Goal: Task Accomplishment & Management: Manage account settings

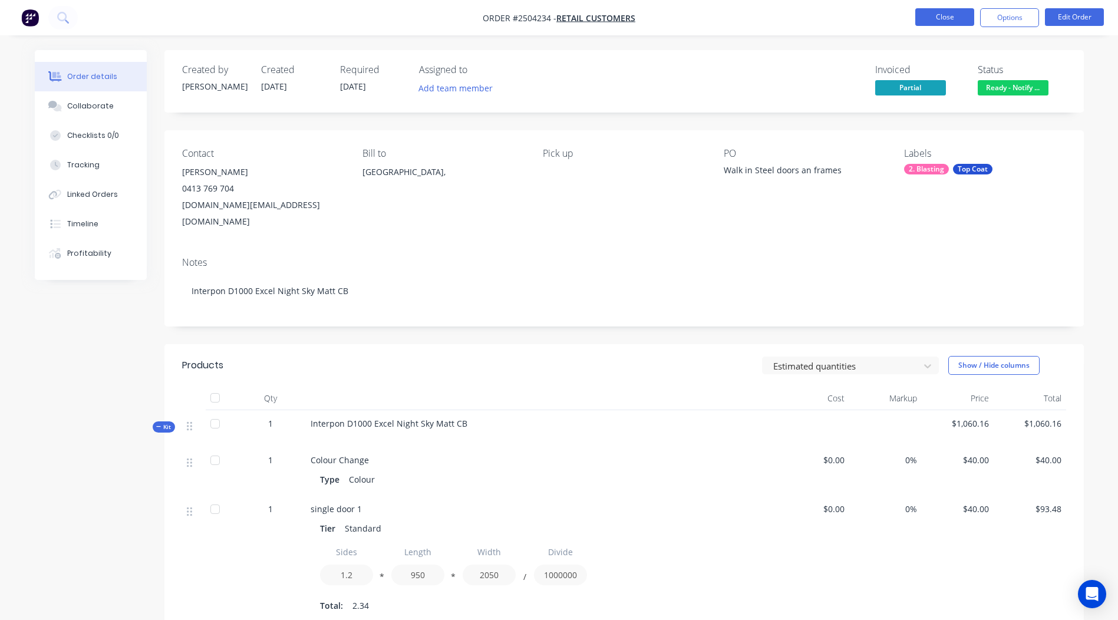
click at [929, 14] on button "Close" at bounding box center [944, 17] width 59 height 18
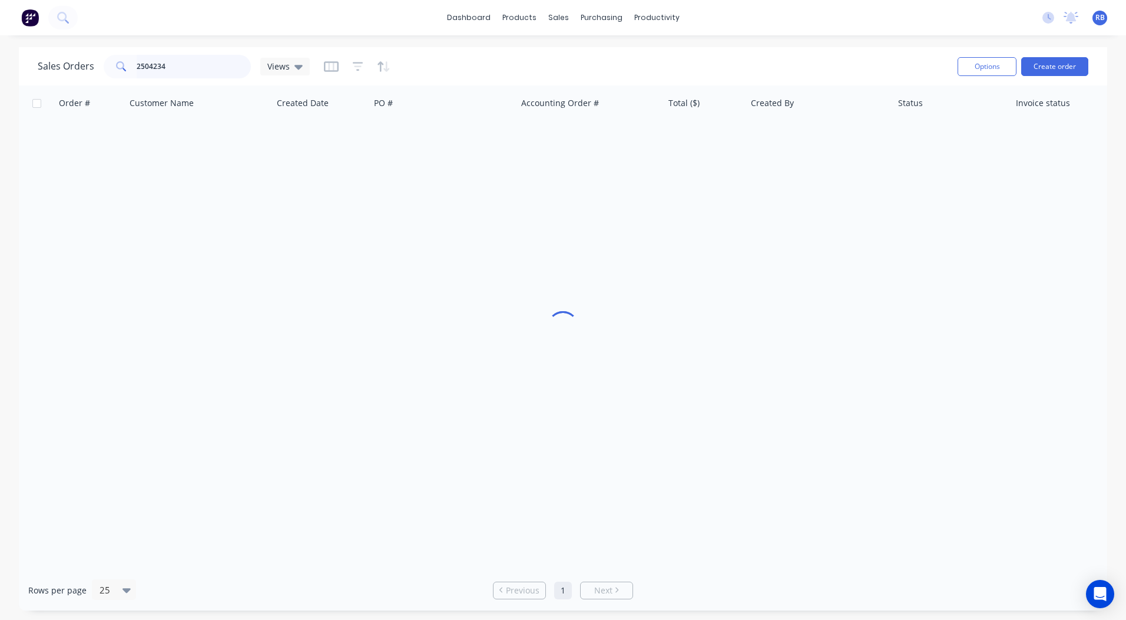
click at [169, 61] on input "2504234" at bounding box center [194, 67] width 115 height 24
click at [169, 62] on input "2504234" at bounding box center [194, 67] width 115 height 24
type input "3720"
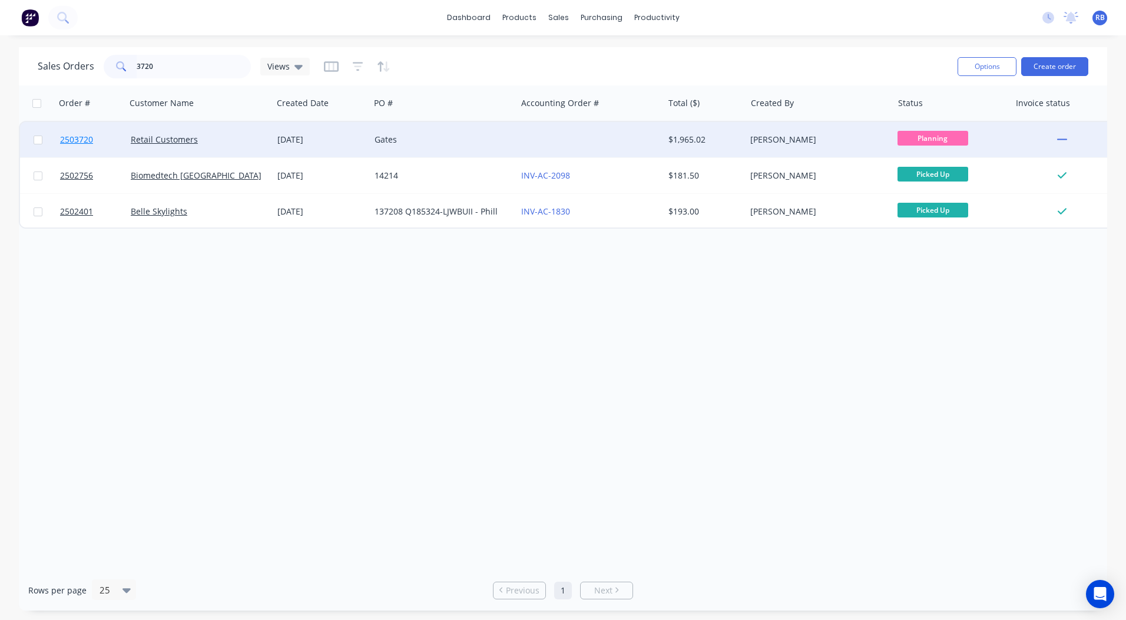
click at [82, 137] on span "2503720" at bounding box center [76, 140] width 33 height 12
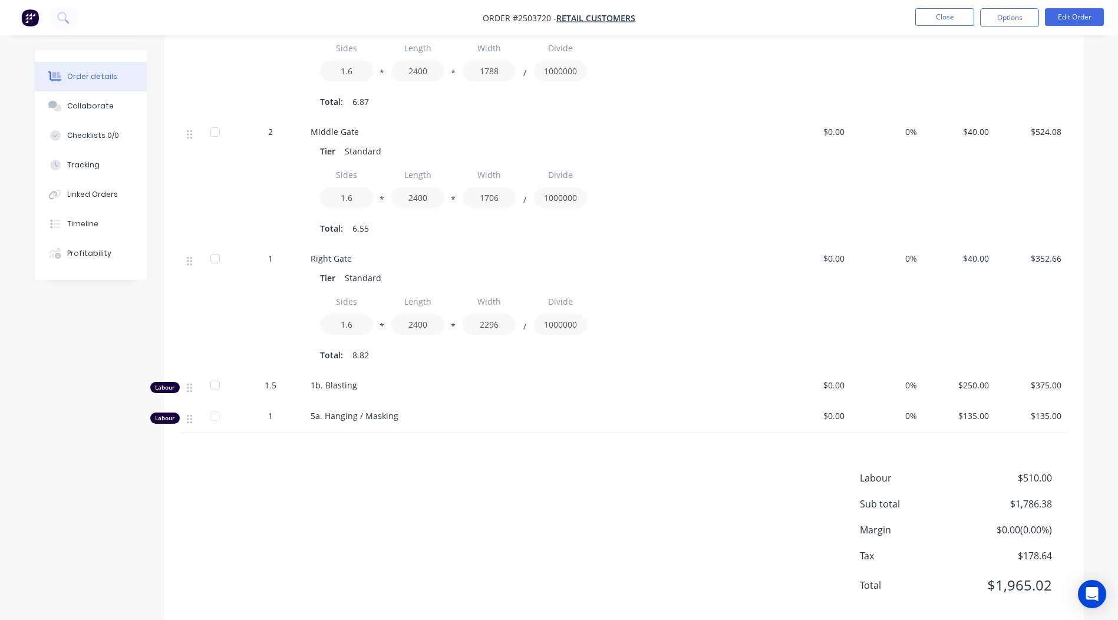
scroll to position [510, 0]
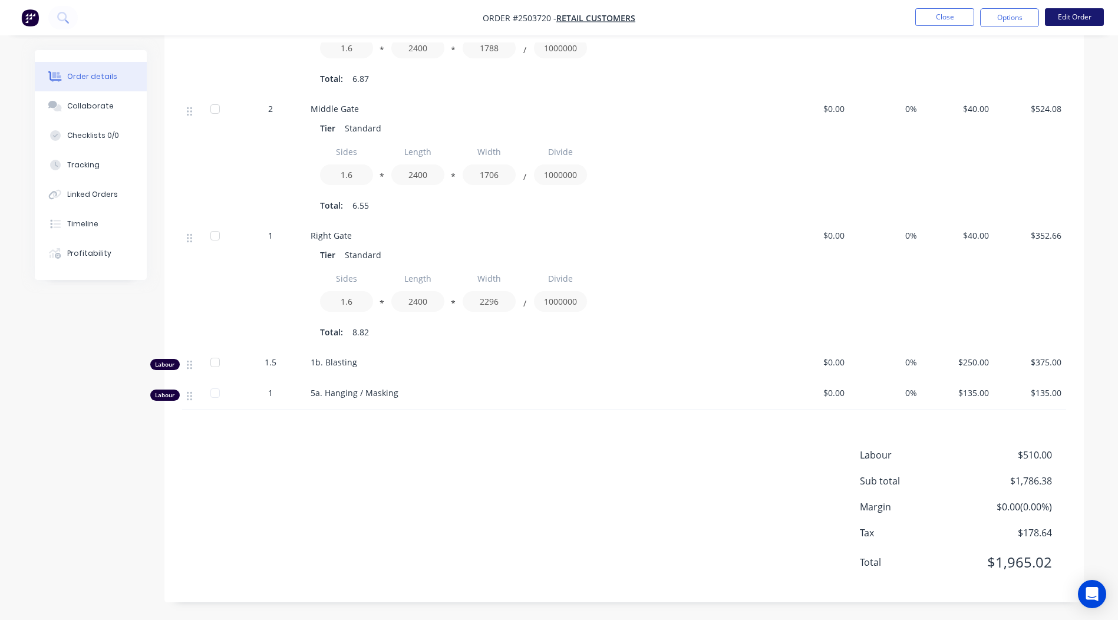
click at [1068, 16] on button "Edit Order" at bounding box center [1074, 17] width 59 height 18
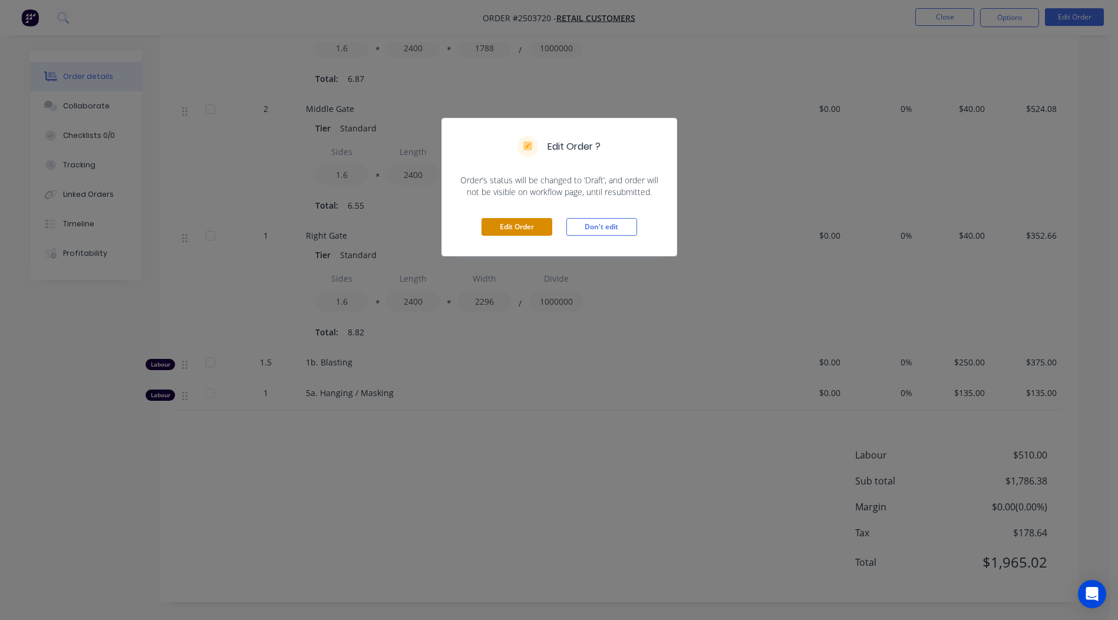
click at [529, 223] on button "Edit Order" at bounding box center [516, 227] width 71 height 18
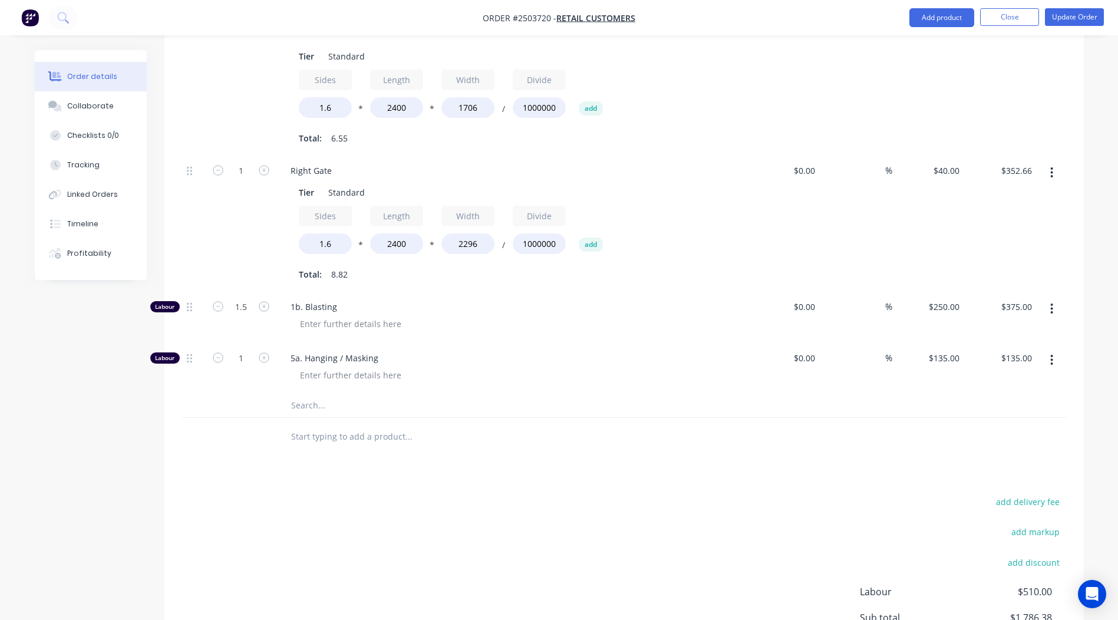
scroll to position [755, 0]
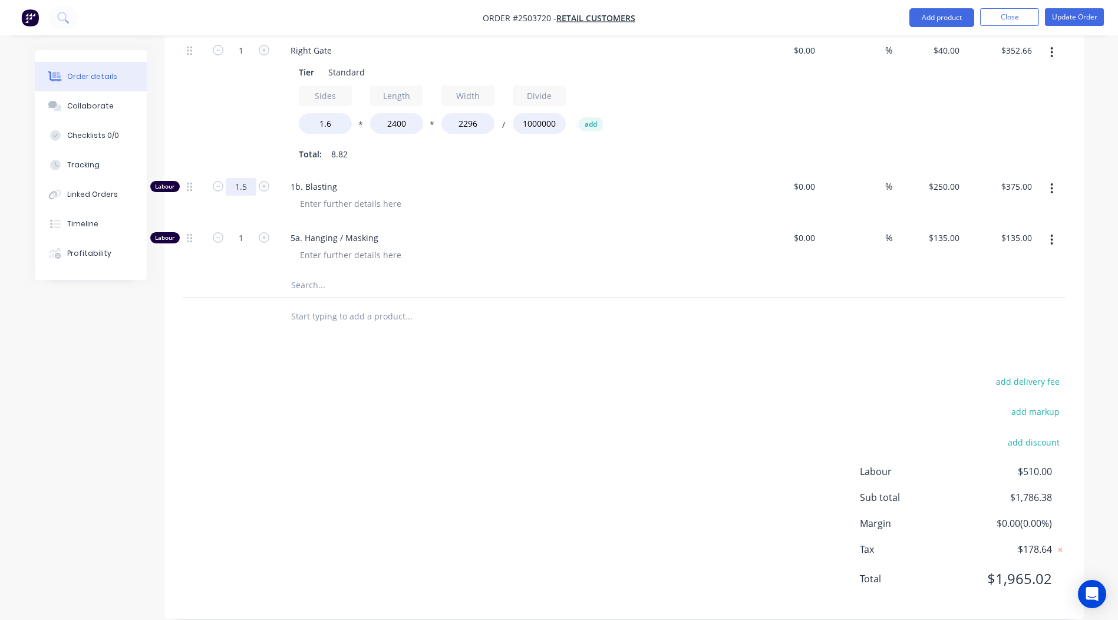
click at [240, 178] on input "1.5" at bounding box center [241, 187] width 31 height 18
type input "2"
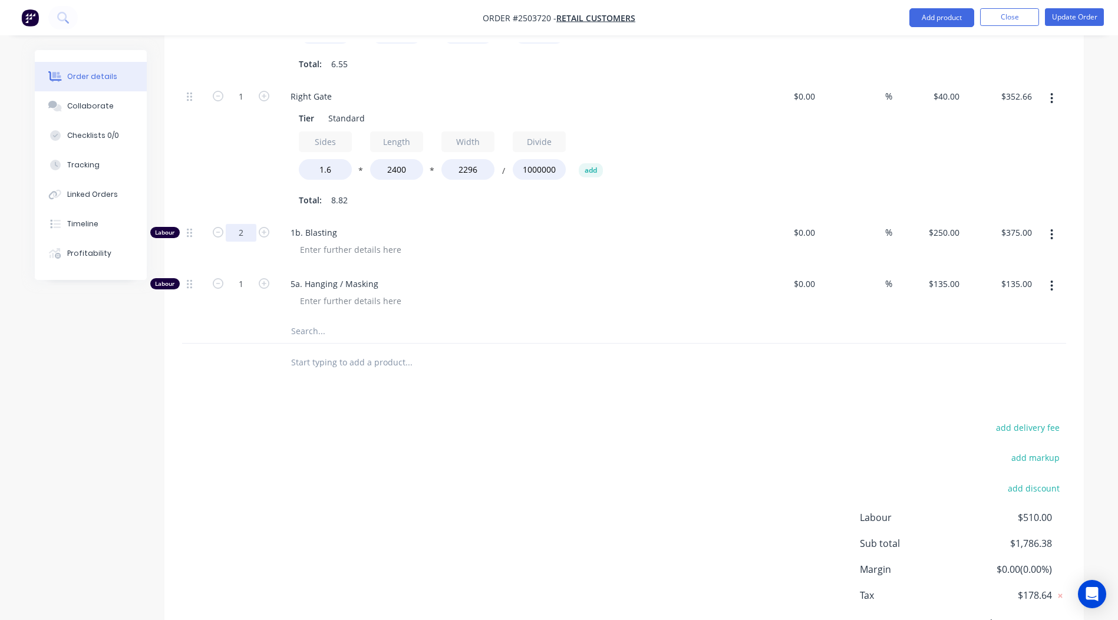
scroll to position [696, 0]
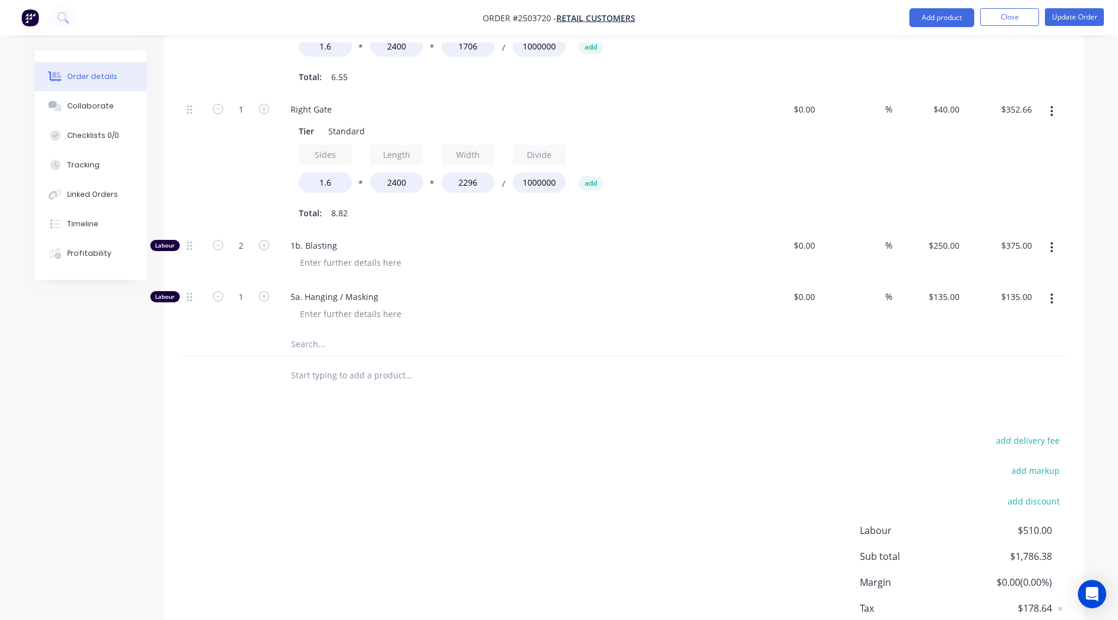
type input "$500.00"
click at [567, 281] on div "5a. Hanging / Masking" at bounding box center [511, 306] width 471 height 51
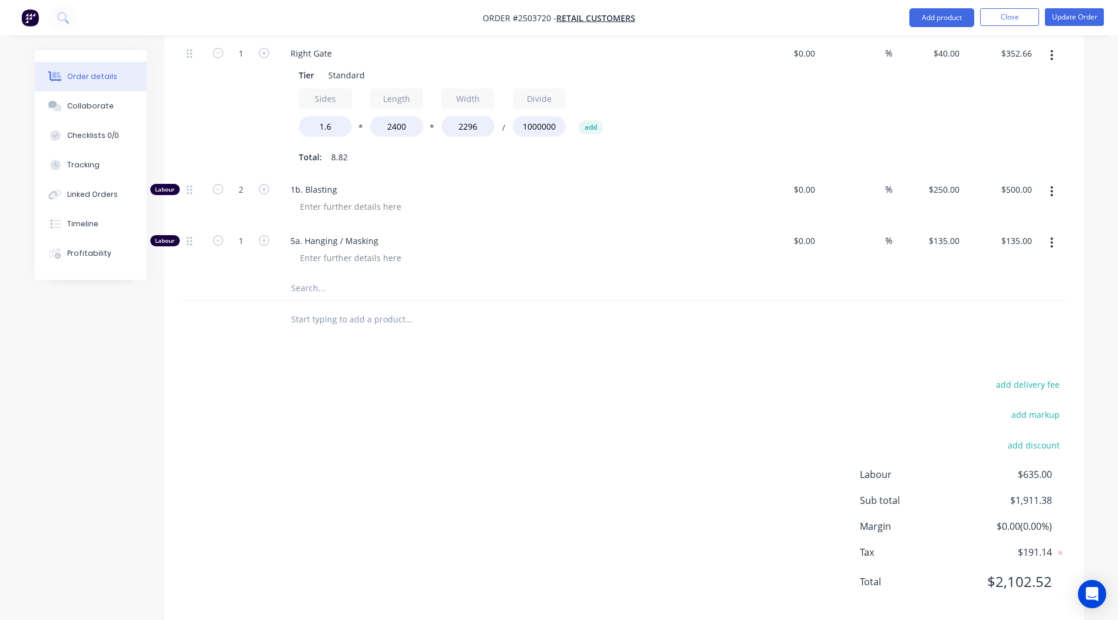
scroll to position [755, 0]
click at [97, 103] on div "Collaborate" at bounding box center [90, 106] width 47 height 11
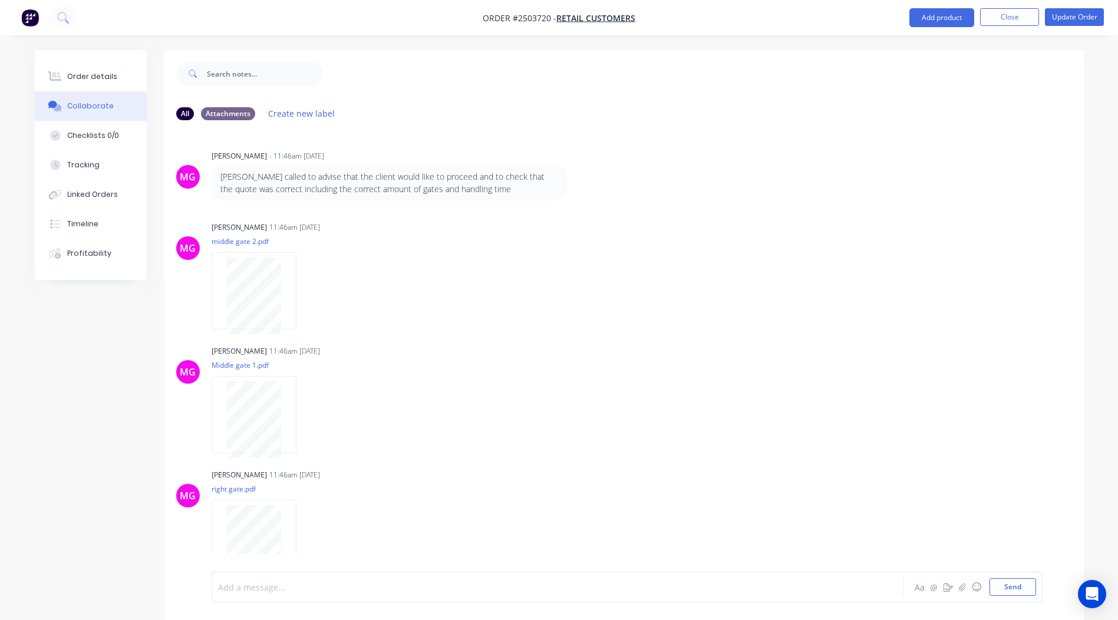
click at [310, 584] on div at bounding box center [525, 587] width 613 height 12
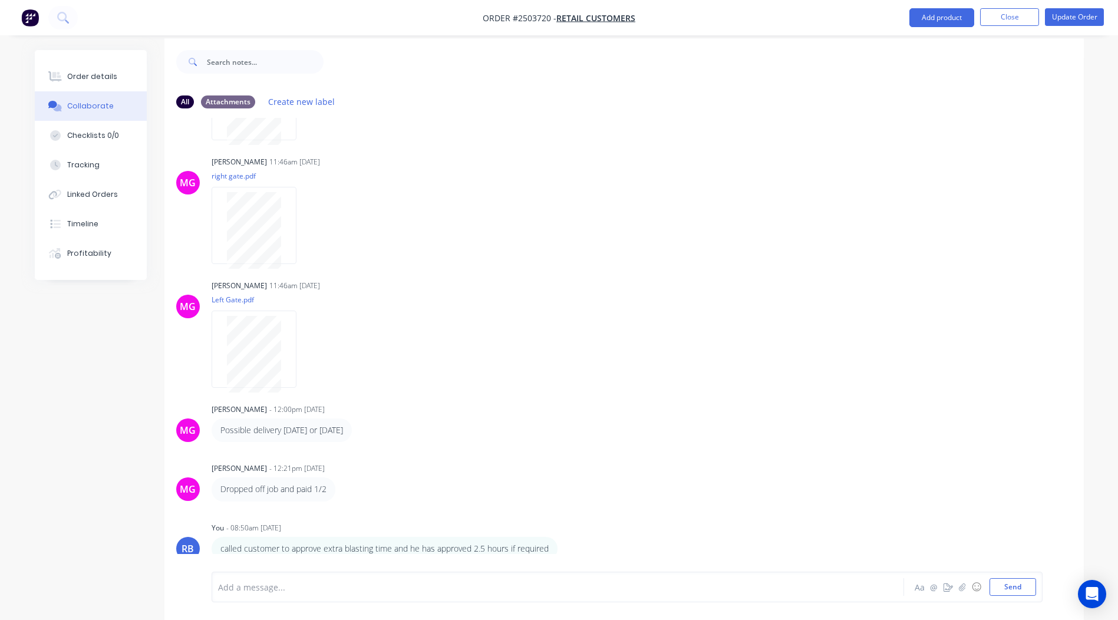
scroll to position [18, 0]
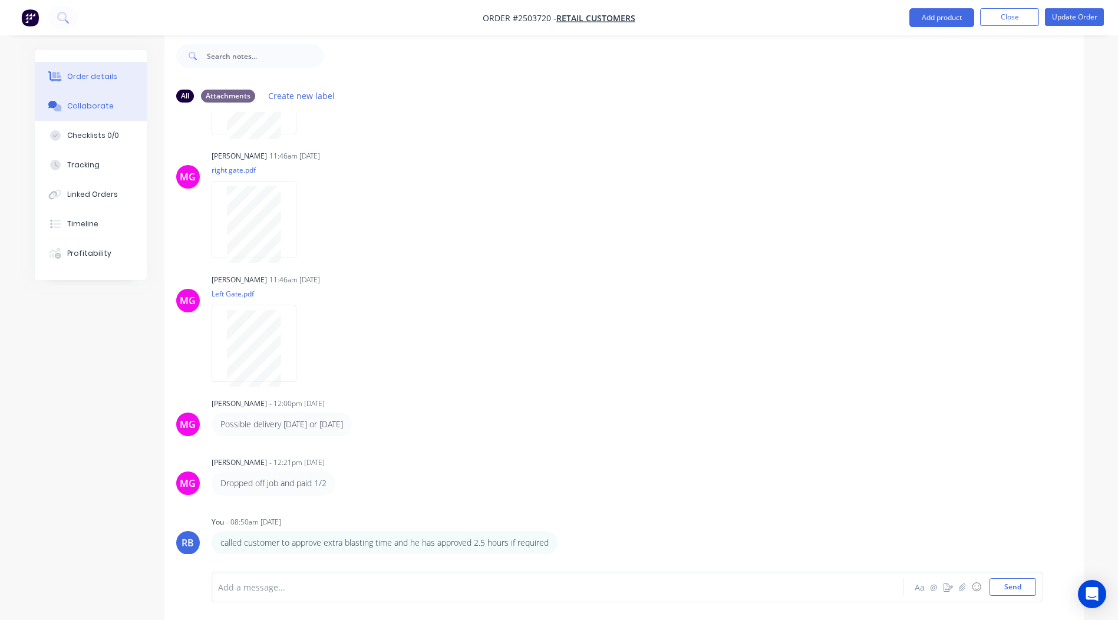
click at [87, 74] on div "Order details" at bounding box center [92, 76] width 50 height 11
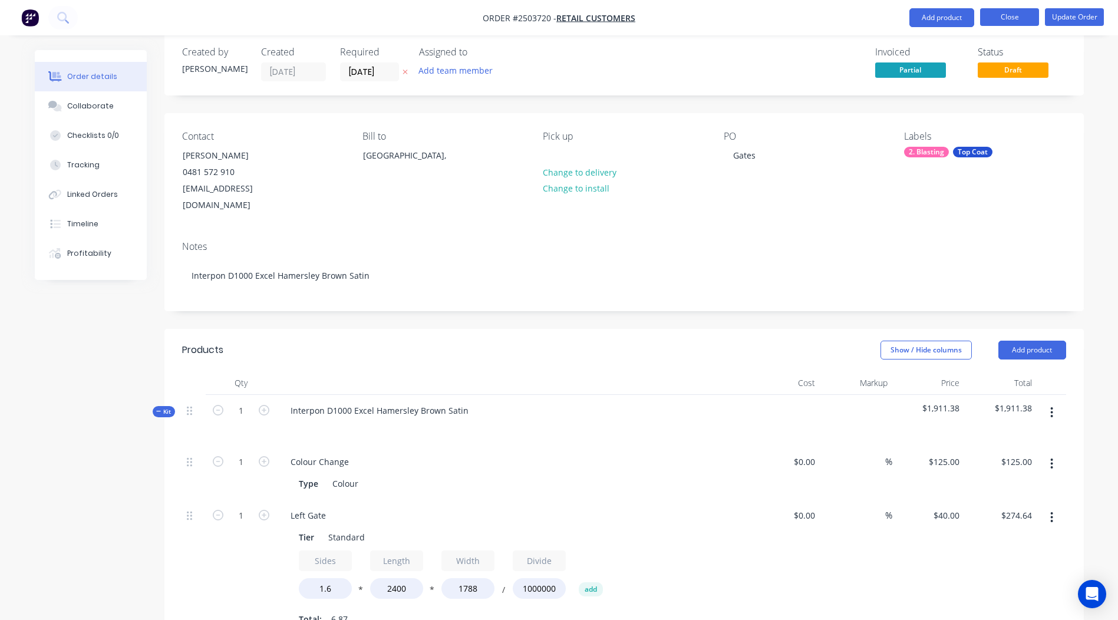
click at [1005, 11] on button "Close" at bounding box center [1009, 17] width 59 height 18
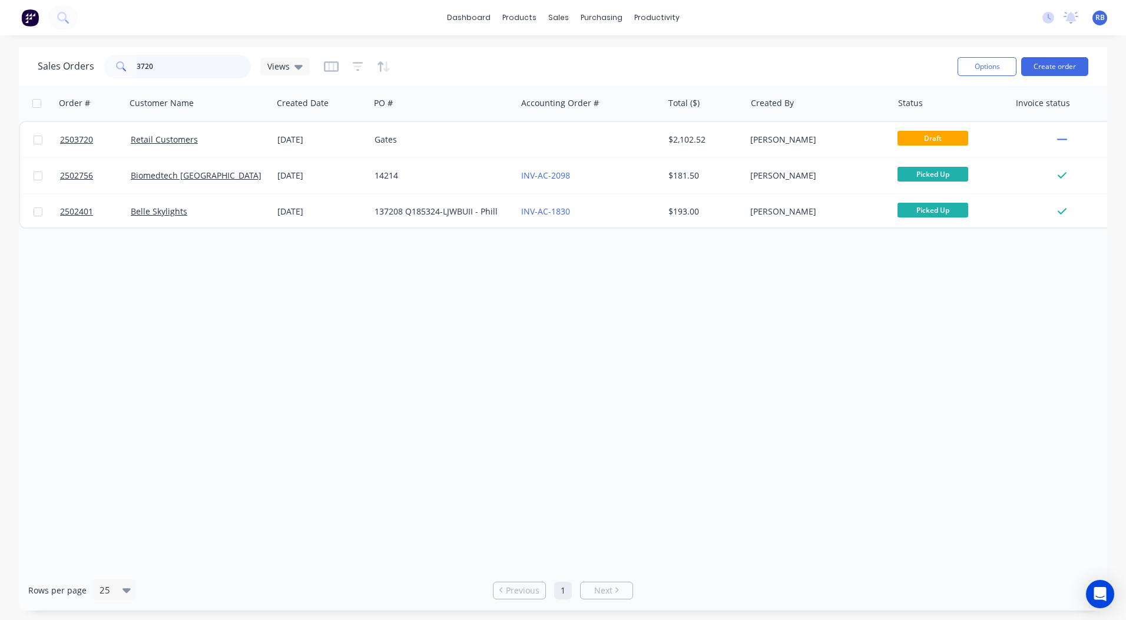
click at [0, 72] on html "dashboard products sales purchasing productivity dashboard products Product Cat…" at bounding box center [563, 310] width 1126 height 620
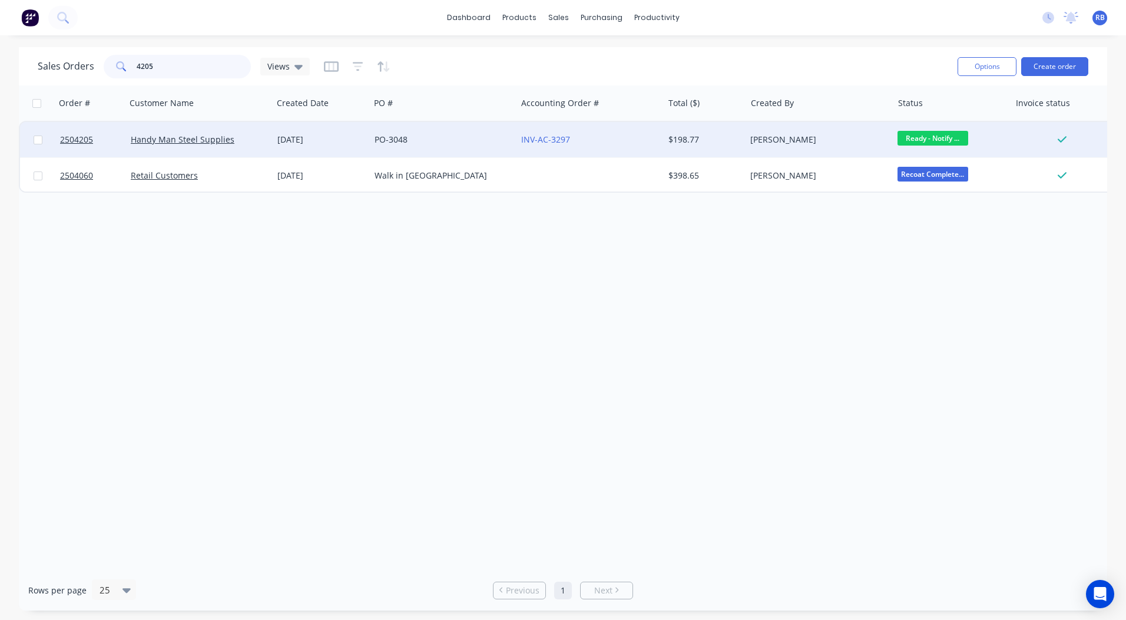
type input "4205"
click at [927, 141] on span "Ready - Notify ..." at bounding box center [933, 138] width 71 height 15
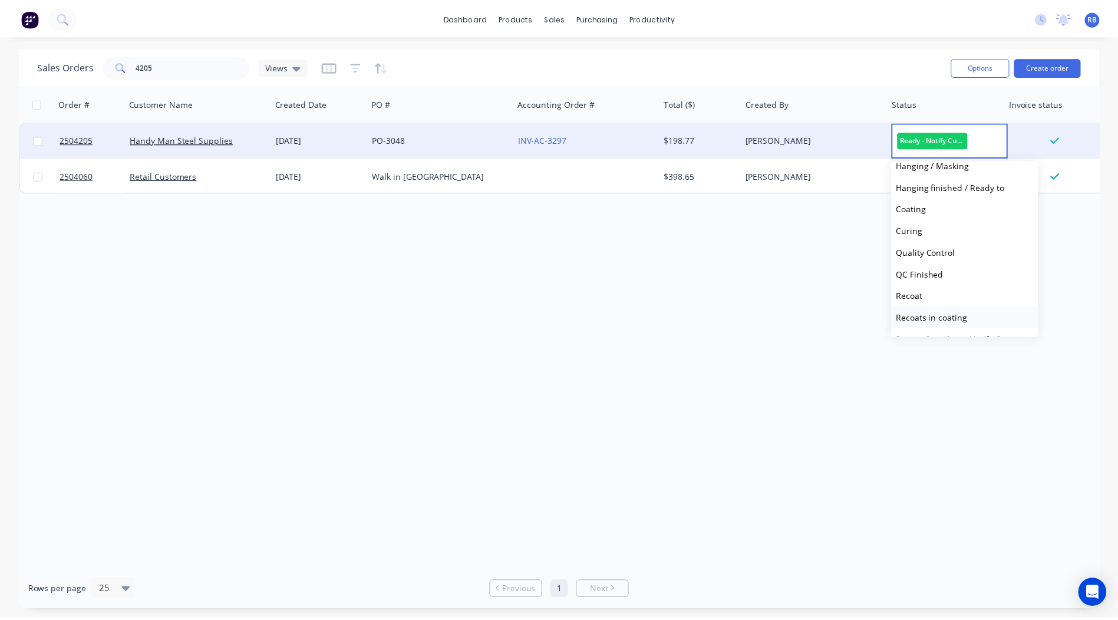
scroll to position [487, 0]
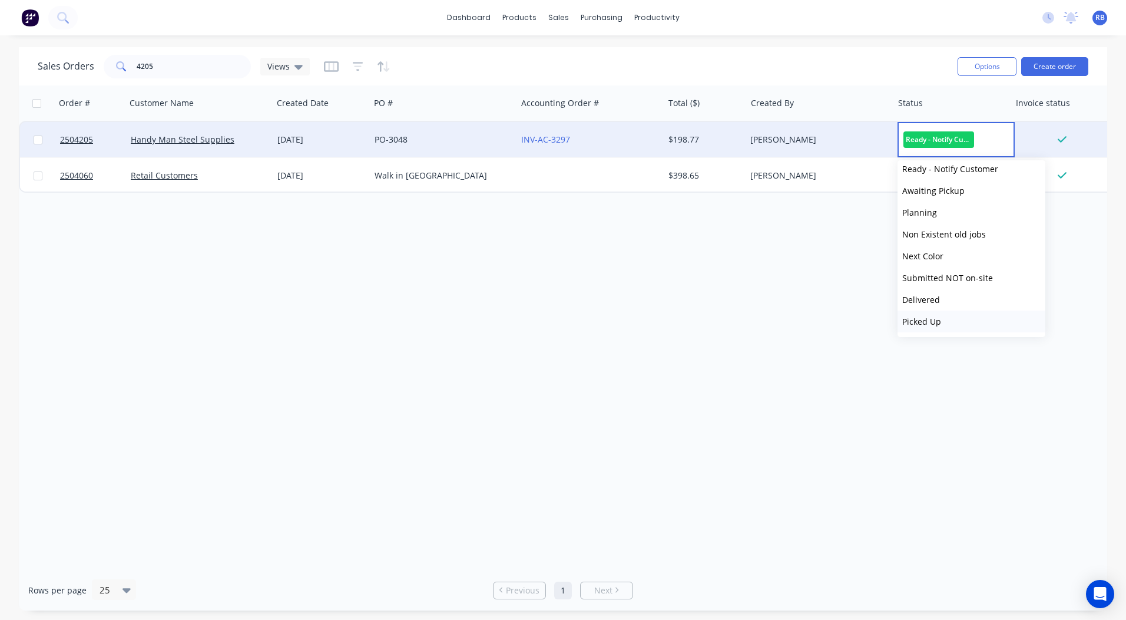
click at [940, 318] on span "Picked Up" at bounding box center [922, 321] width 39 height 11
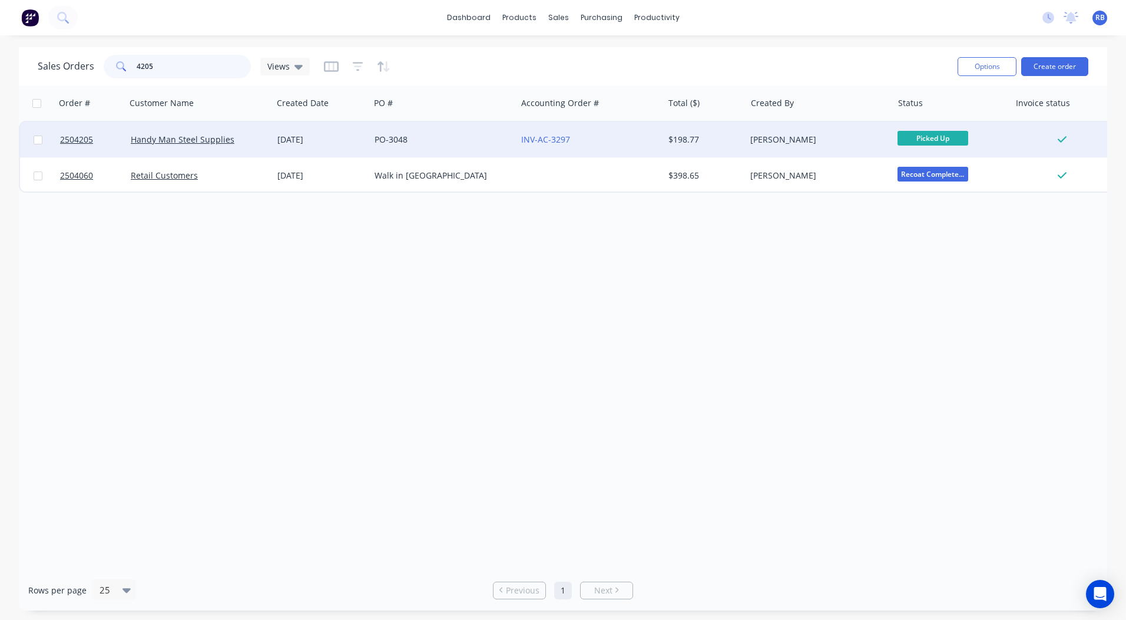
drag, startPoint x: 170, startPoint y: 70, endPoint x: 0, endPoint y: 67, distance: 170.3
click at [17, 70] on div "Sales Orders 4205 Views Options Create order Order # Customer Name Created Date…" at bounding box center [563, 328] width 1126 height 563
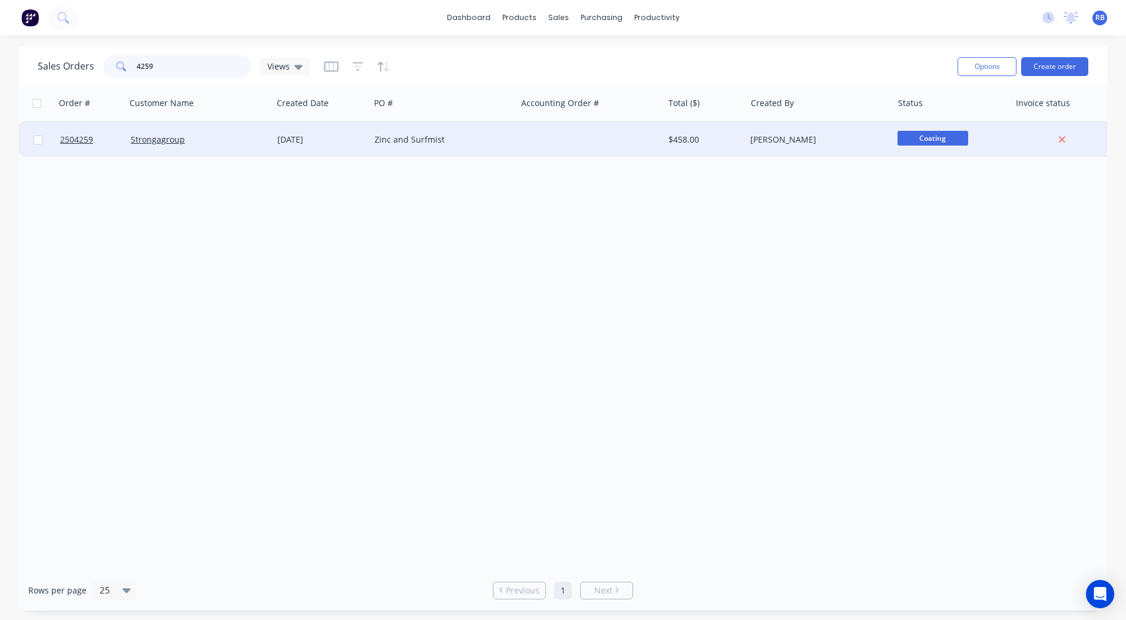
type input "4259"
click at [462, 136] on div "Zinc and Surfmist" at bounding box center [440, 140] width 131 height 12
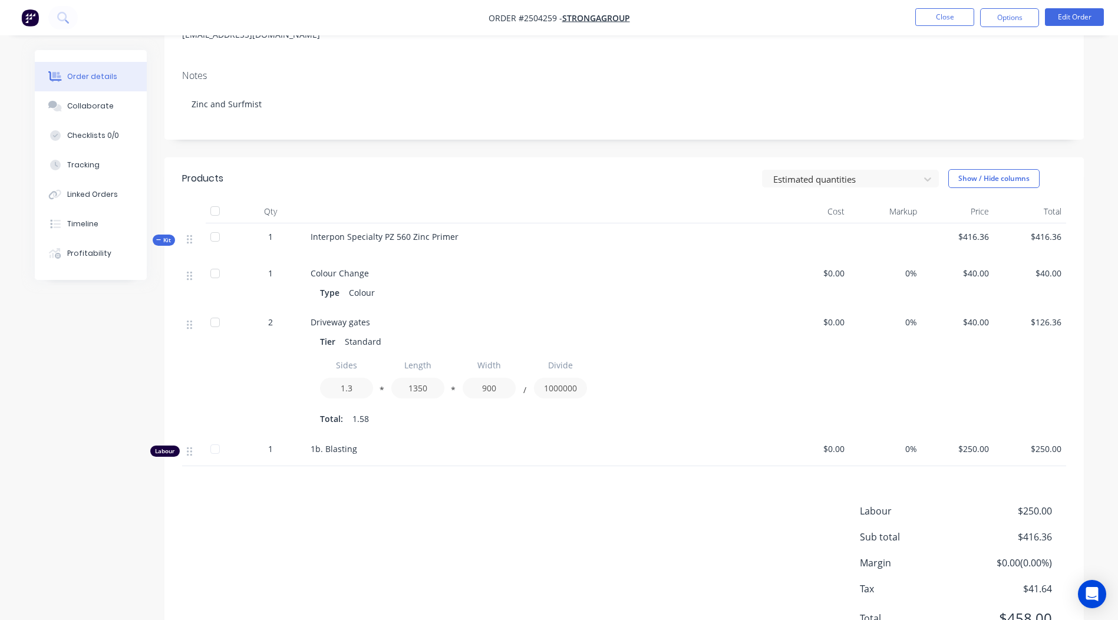
scroll to position [167, 0]
click at [1079, 19] on button "Edit Order" at bounding box center [1074, 17] width 59 height 18
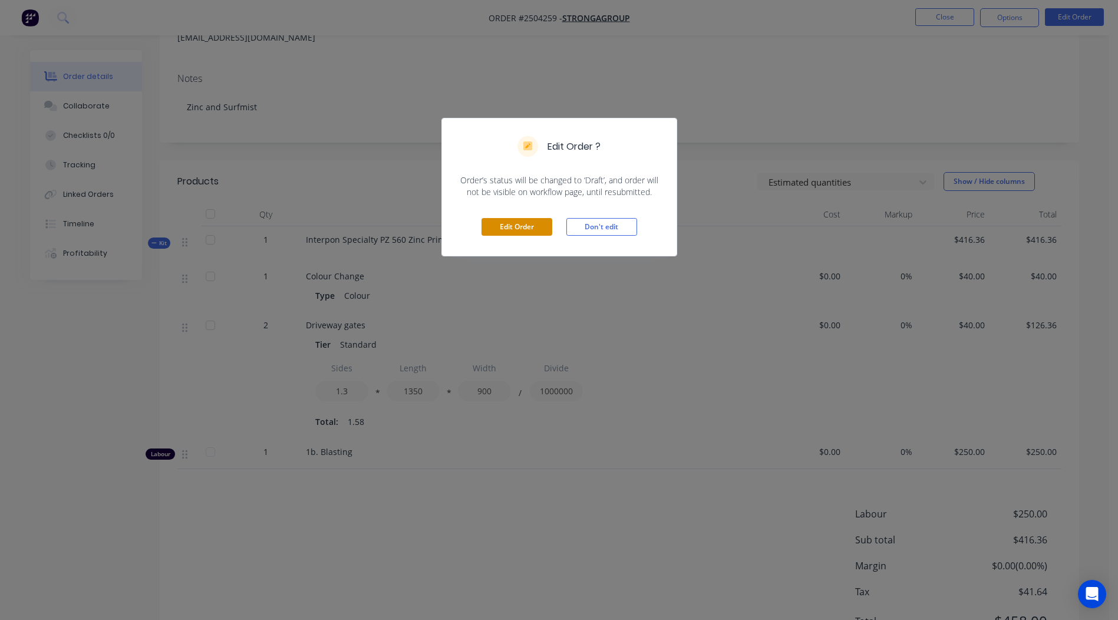
click at [510, 219] on button "Edit Order" at bounding box center [516, 227] width 71 height 18
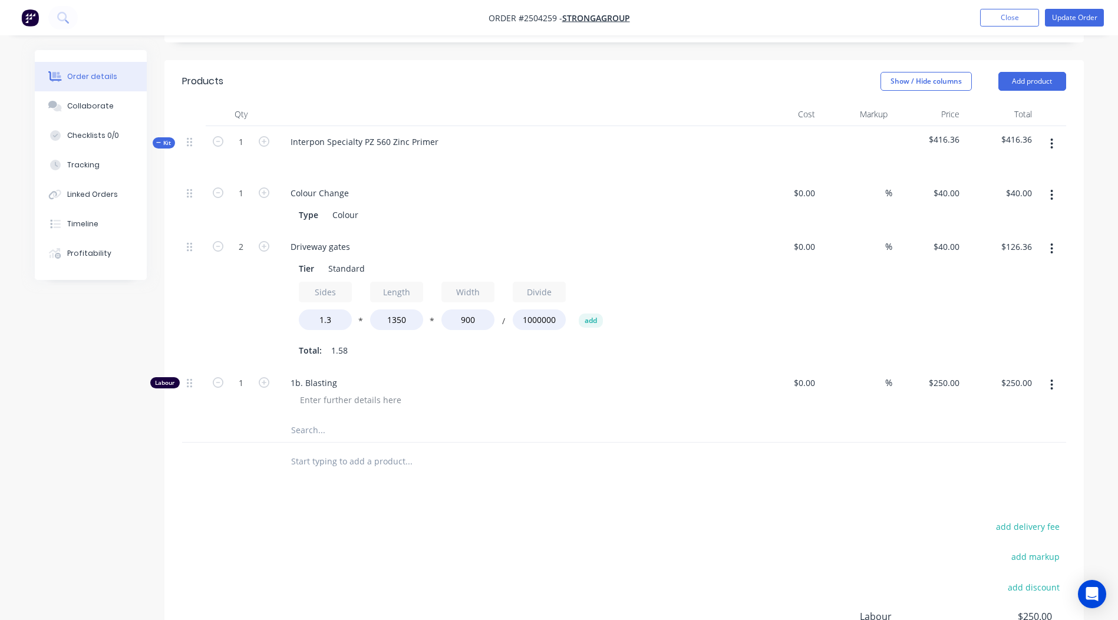
scroll to position [295, 0]
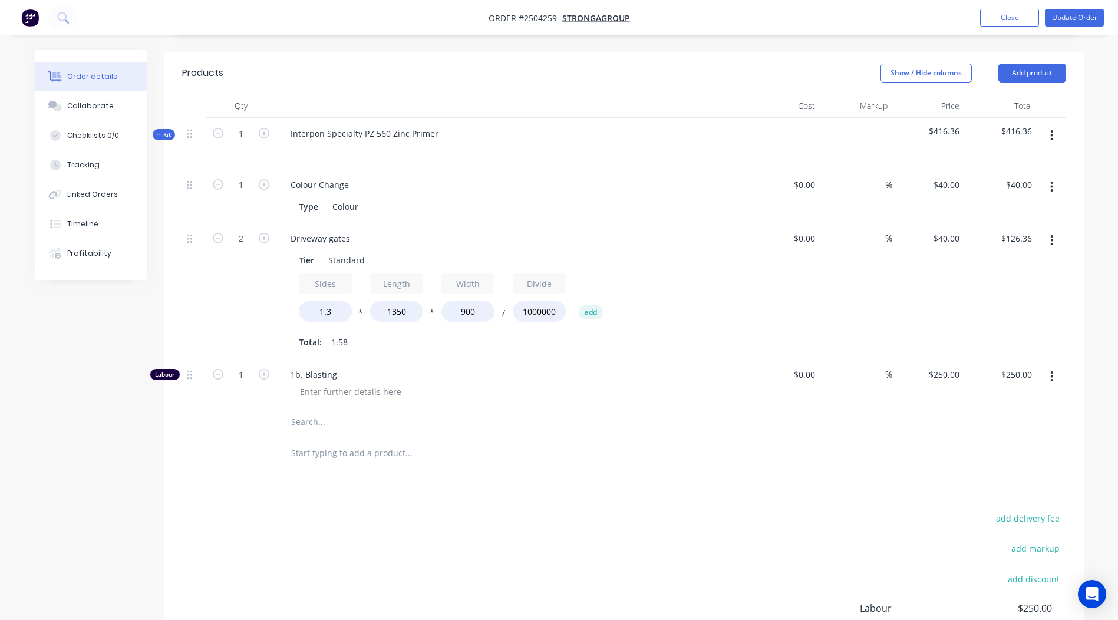
click at [1057, 125] on button "button" at bounding box center [1052, 135] width 28 height 21
click at [980, 205] on div "Duplicate" at bounding box center [1009, 213] width 91 height 17
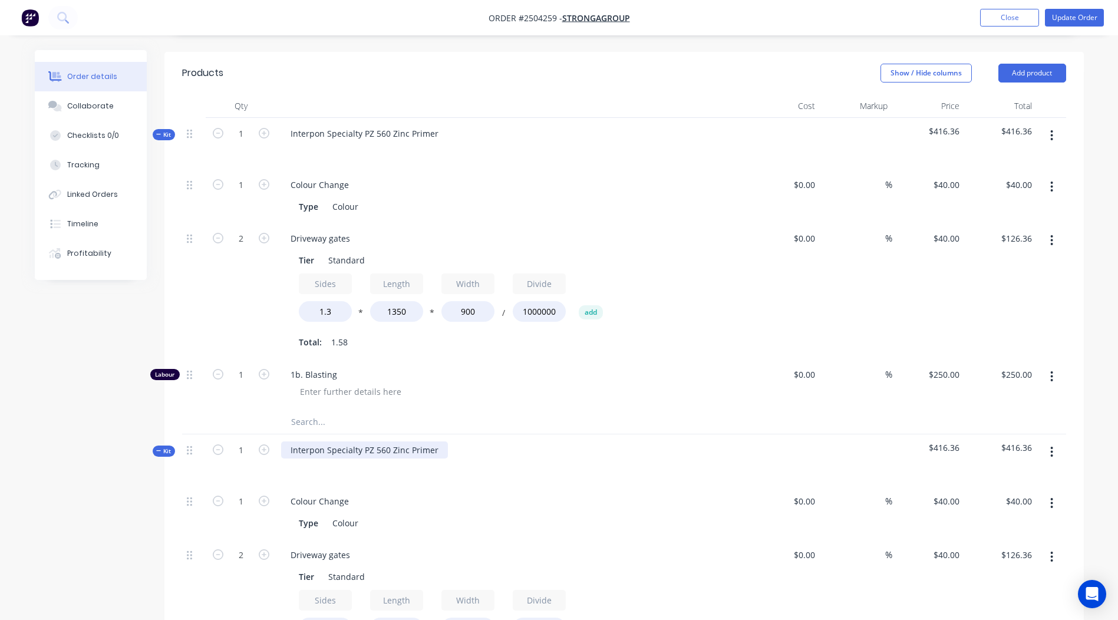
scroll to position [353, 0]
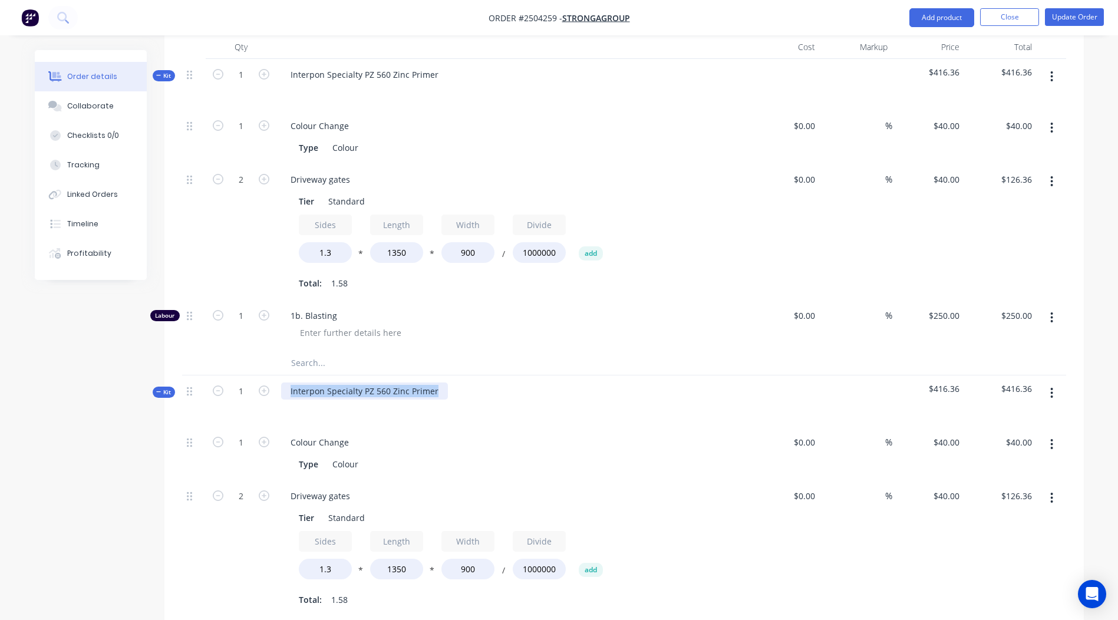
drag, startPoint x: 440, startPoint y: 372, endPoint x: 0, endPoint y: 359, distance: 440.3
click at [0, 362] on html "Order #2504259 - Strongagroup Add product Close Update Order Order details Coll…" at bounding box center [559, 339] width 1118 height 1384
click at [505, 381] on div "Surfmist" at bounding box center [511, 400] width 471 height 51
click at [332, 375] on div "Surfmist" at bounding box center [511, 400] width 471 height 51
click at [325, 382] on div "Surfmist" at bounding box center [307, 390] width 52 height 17
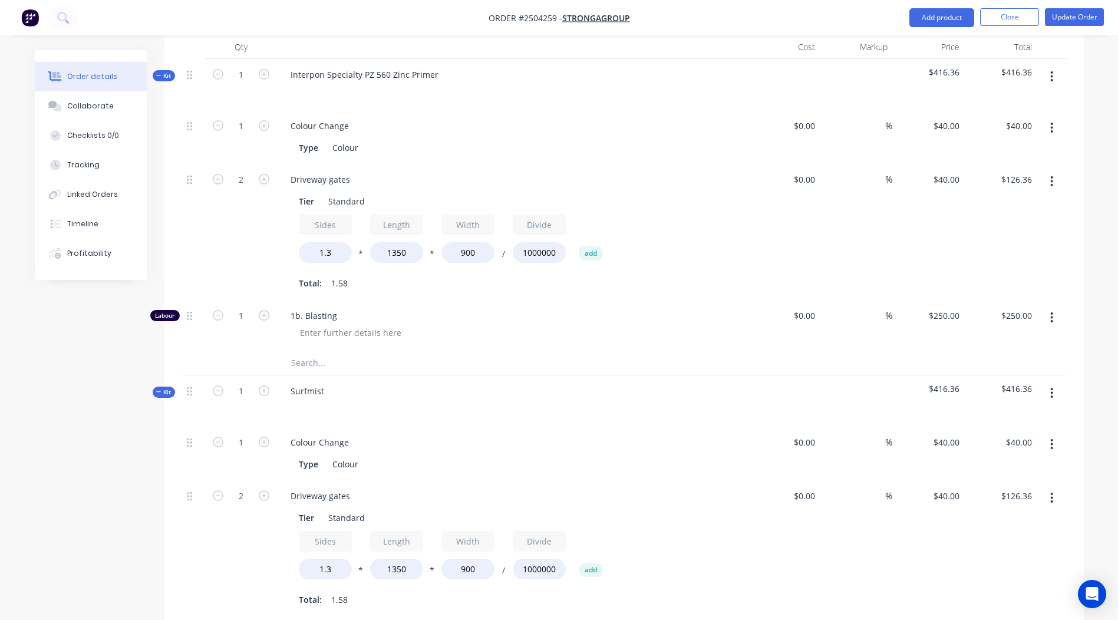
click at [555, 375] on div "Surfmist" at bounding box center [511, 400] width 471 height 51
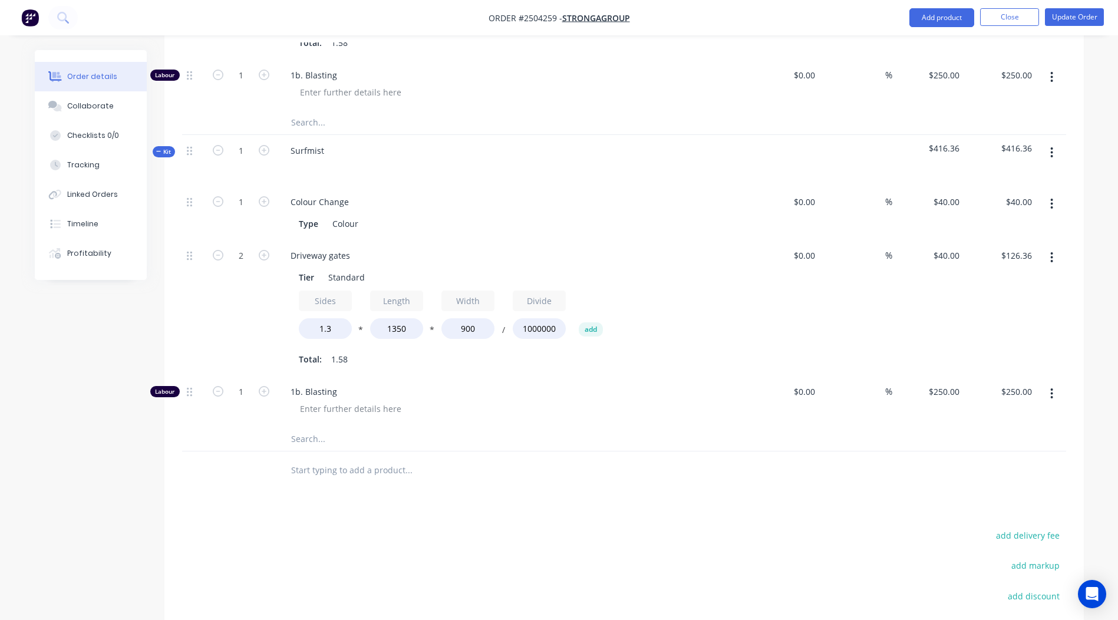
click at [1054, 383] on button "button" at bounding box center [1052, 393] width 28 height 21
click at [1023, 460] on button "Delete" at bounding box center [1010, 472] width 112 height 24
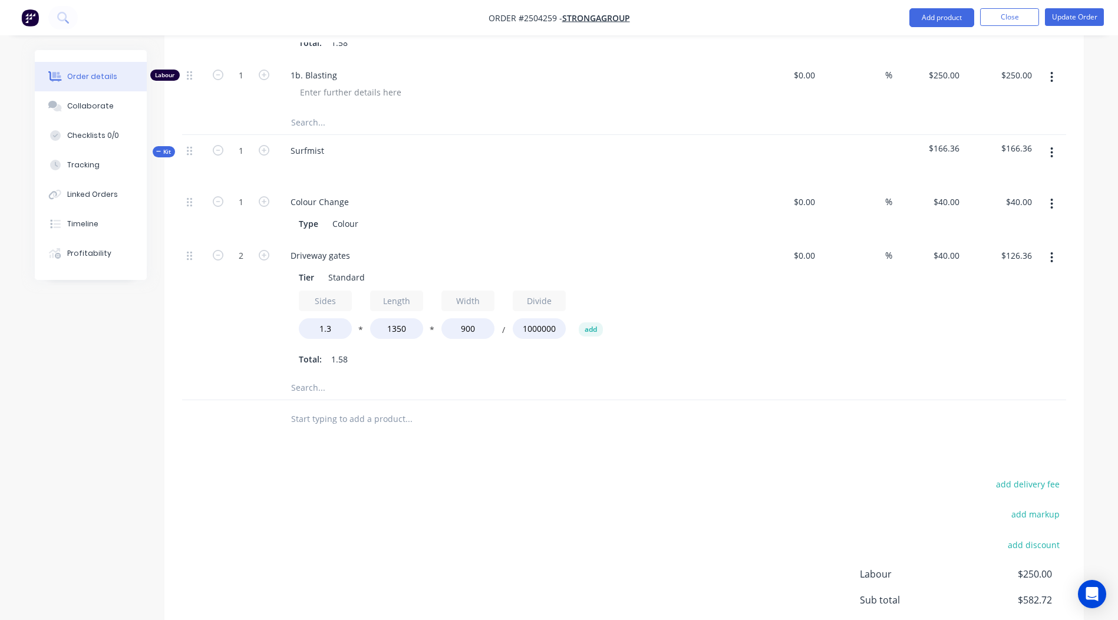
scroll to position [476, 0]
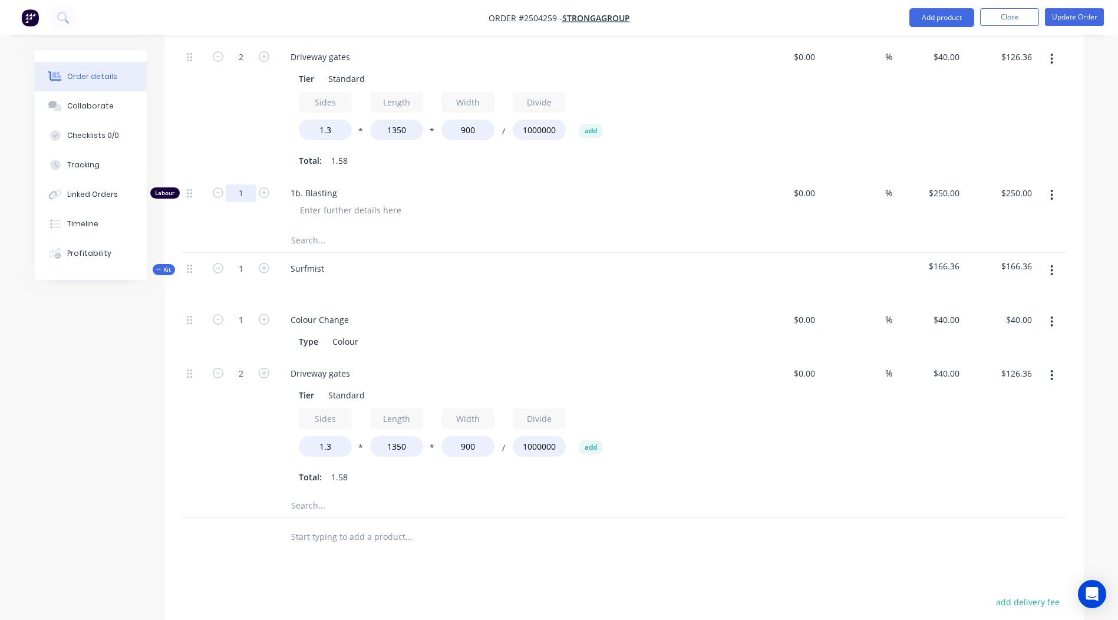
click at [242, 184] on input "1" at bounding box center [241, 193] width 31 height 18
click at [246, 184] on input "1" at bounding box center [241, 193] width 31 height 18
type input "1.25"
type input "$312.50"
click at [925, 473] on div "$40.00 $40.00" at bounding box center [928, 426] width 72 height 136
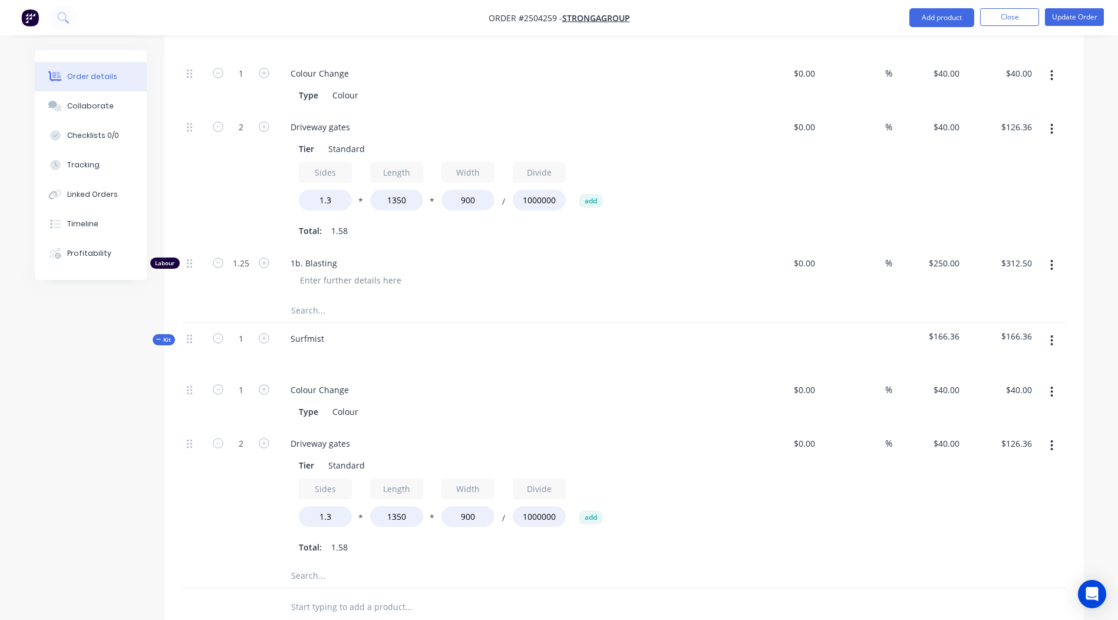
scroll to position [431, 0]
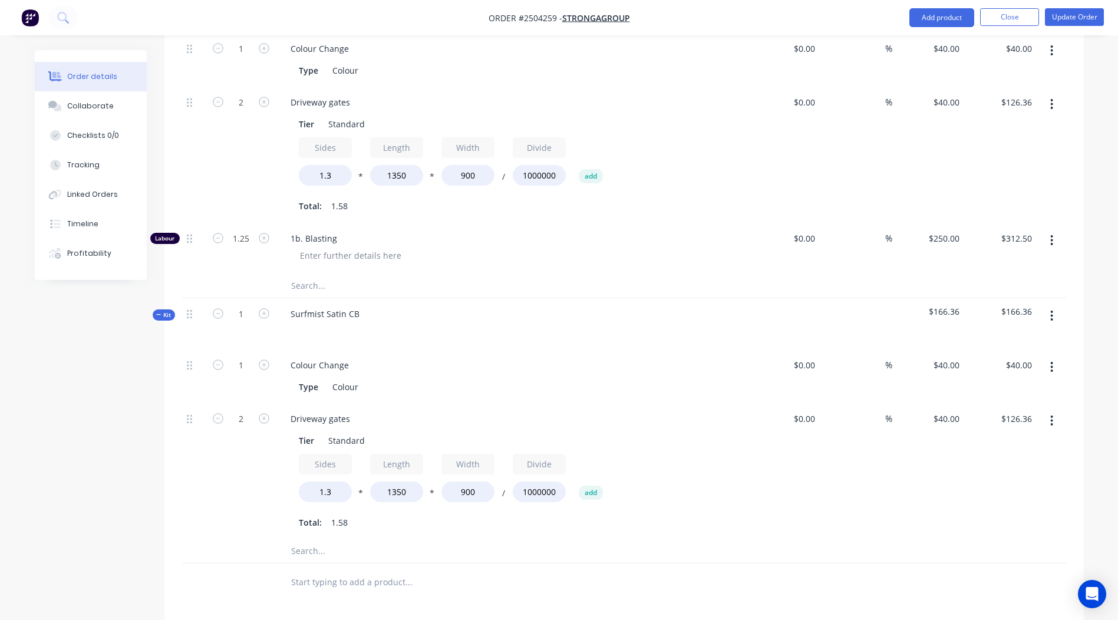
click at [507, 349] on div "Colour Change Type Colour" at bounding box center [511, 376] width 471 height 54
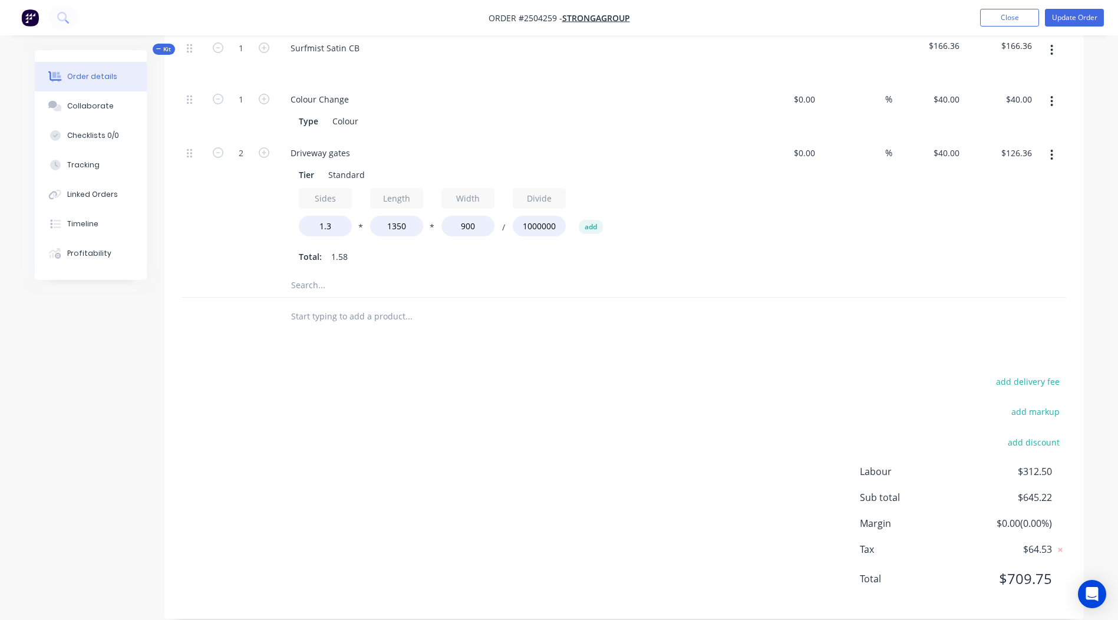
scroll to position [0, 0]
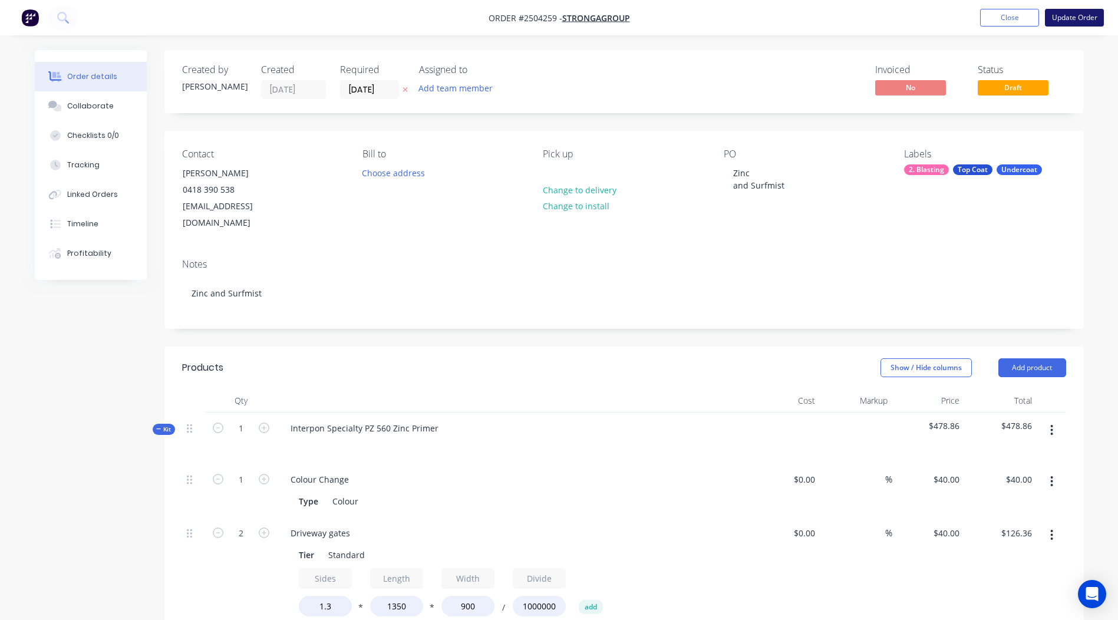
click at [1076, 11] on button "Update Order" at bounding box center [1074, 18] width 59 height 18
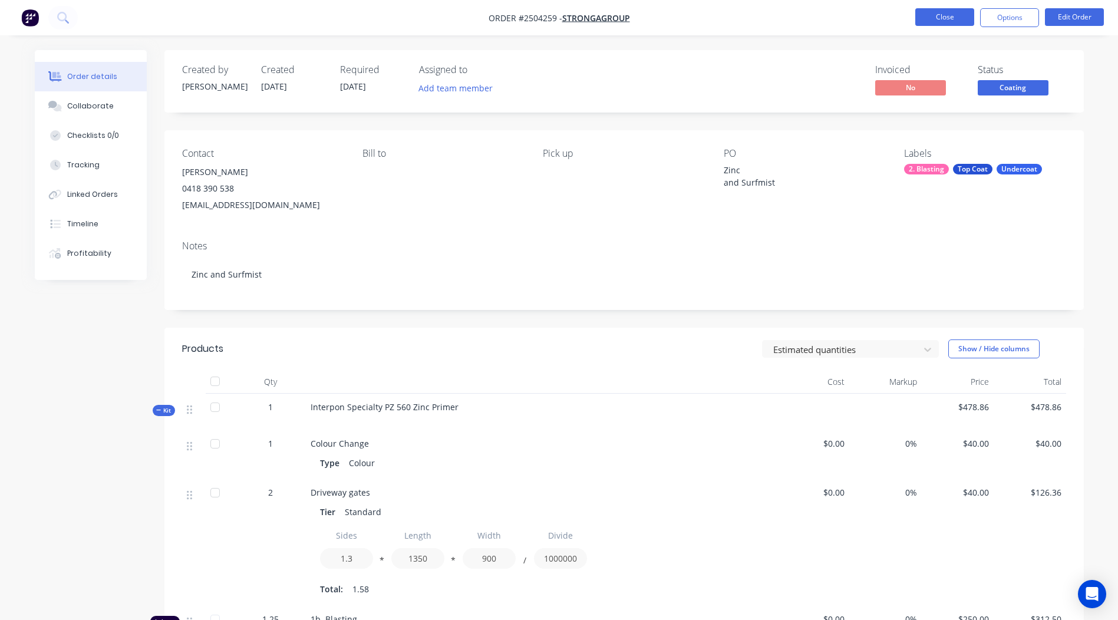
click at [934, 17] on button "Close" at bounding box center [944, 17] width 59 height 18
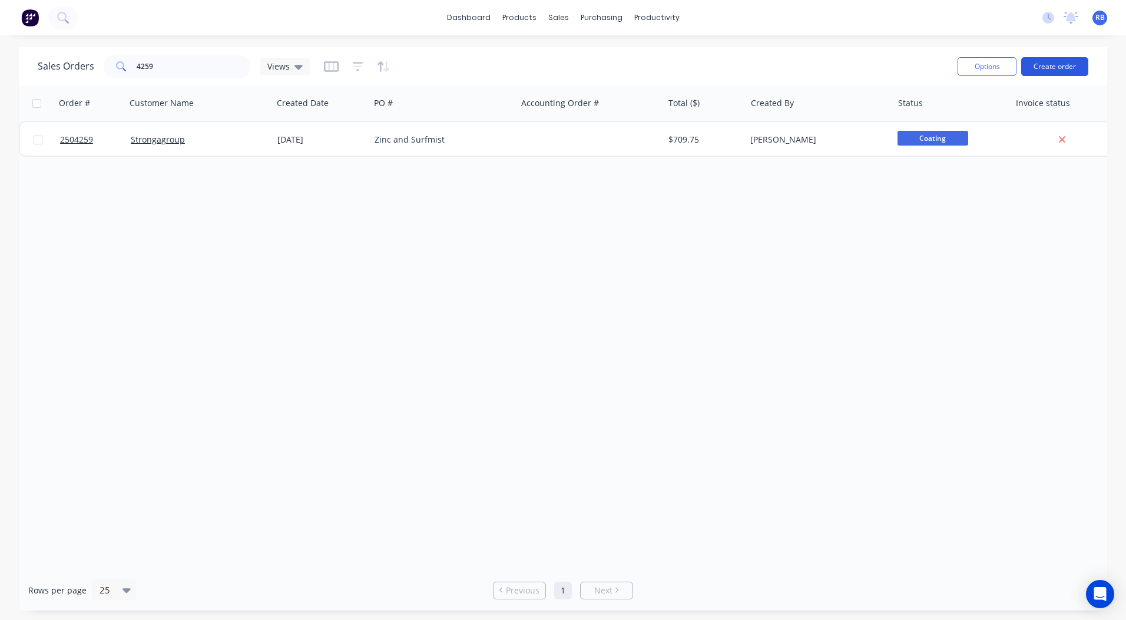
click at [1060, 62] on button "Create order" at bounding box center [1055, 66] width 67 height 19
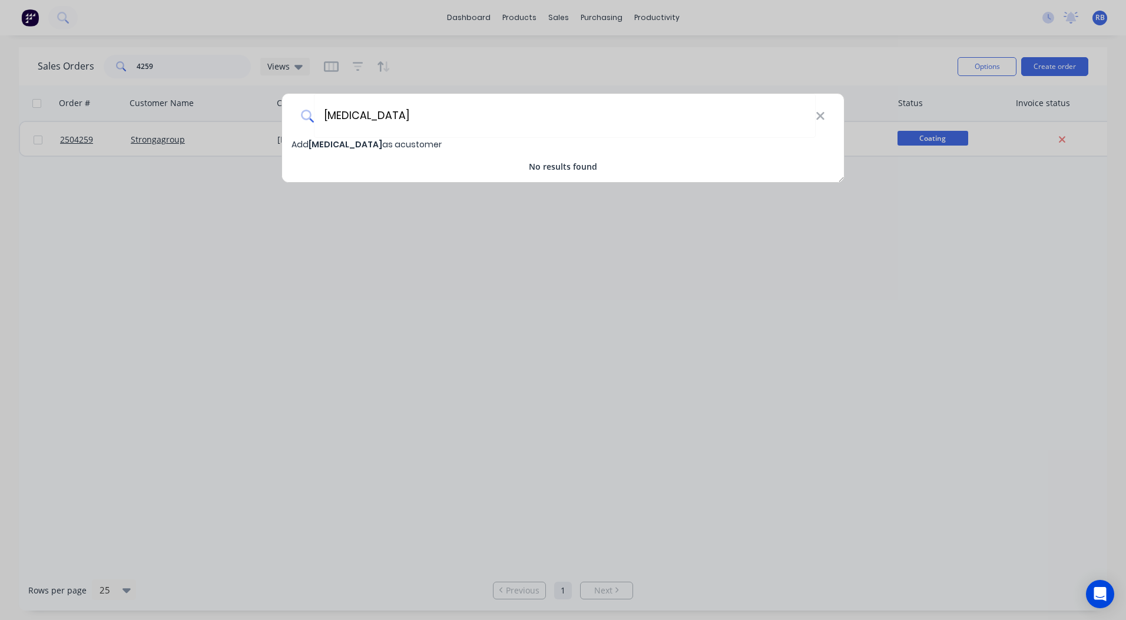
type input "[MEDICAL_DATA]"
click at [384, 144] on span "Add [MEDICAL_DATA] as a customer" at bounding box center [367, 144] width 150 height 12
select select "AU"
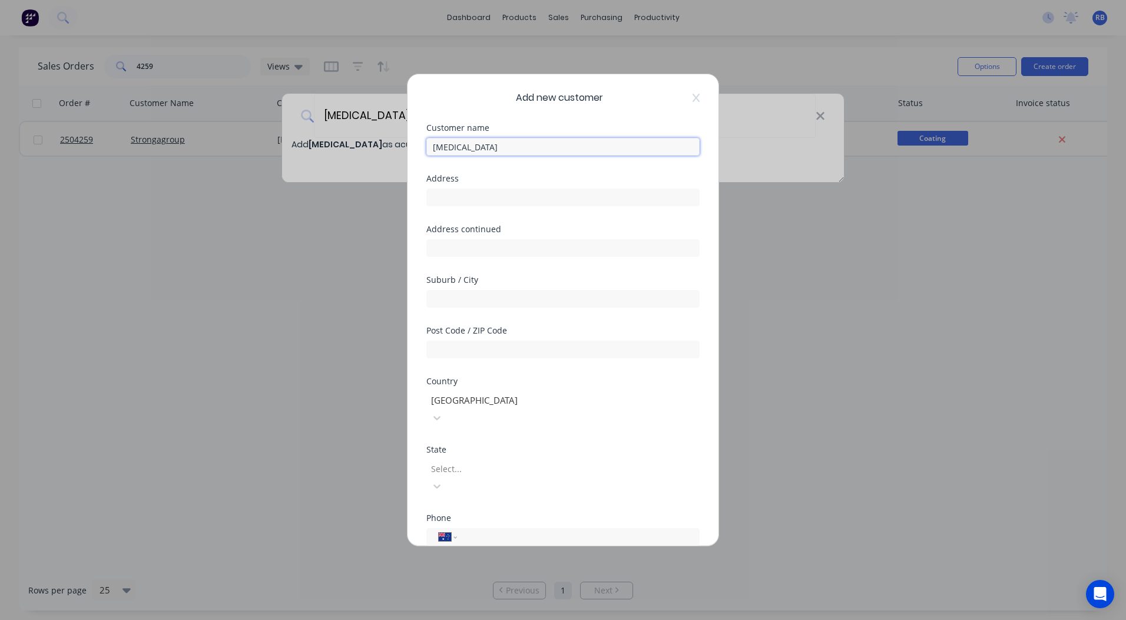
drag, startPoint x: 459, startPoint y: 151, endPoint x: 0, endPoint y: 170, distance: 459.3
click at [140, 170] on div "Add new customer Customer name [MEDICAL_DATA] Address Address continued Suburb …" at bounding box center [563, 310] width 1126 height 620
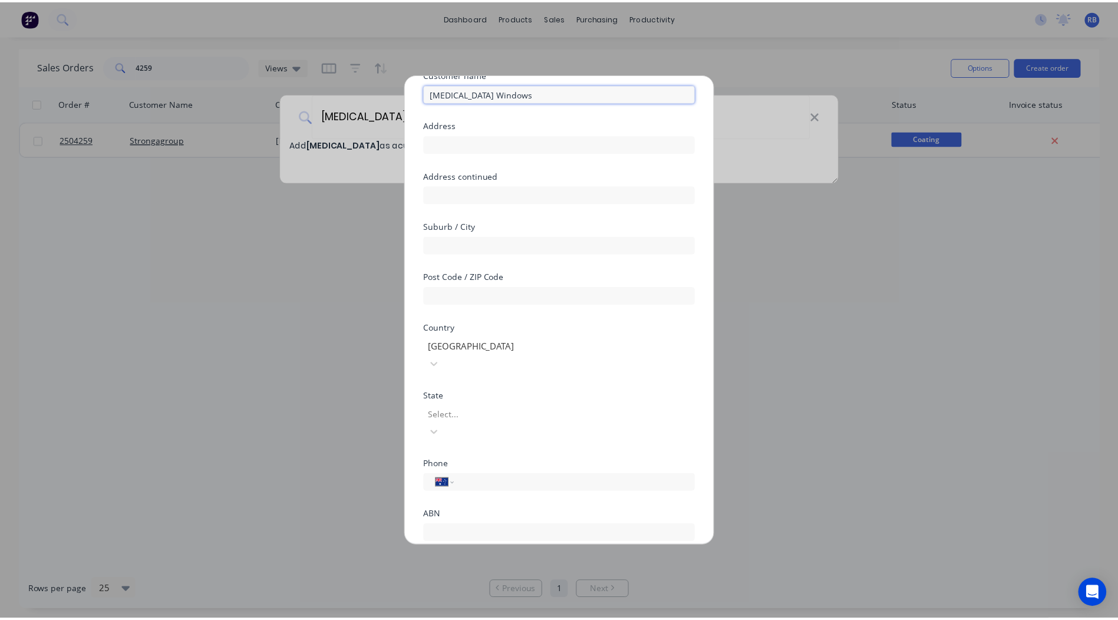
scroll to position [104, 0]
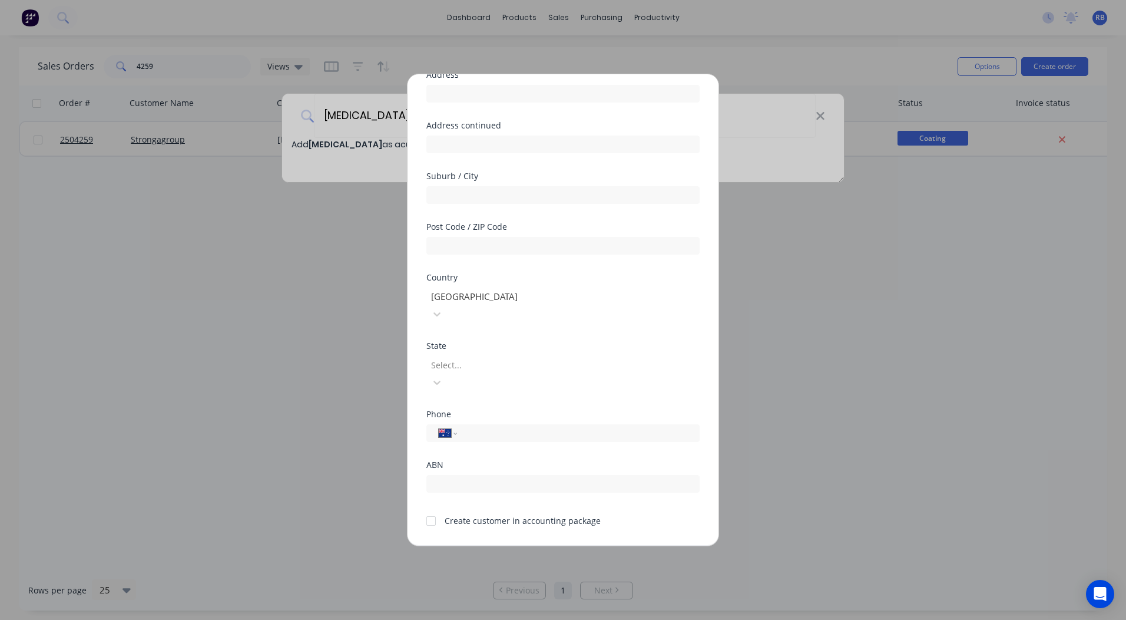
type input "[MEDICAL_DATA] Windows"
click at [440, 509] on div at bounding box center [431, 521] width 24 height 24
click at [520, 546] on button "Save" at bounding box center [526, 555] width 65 height 19
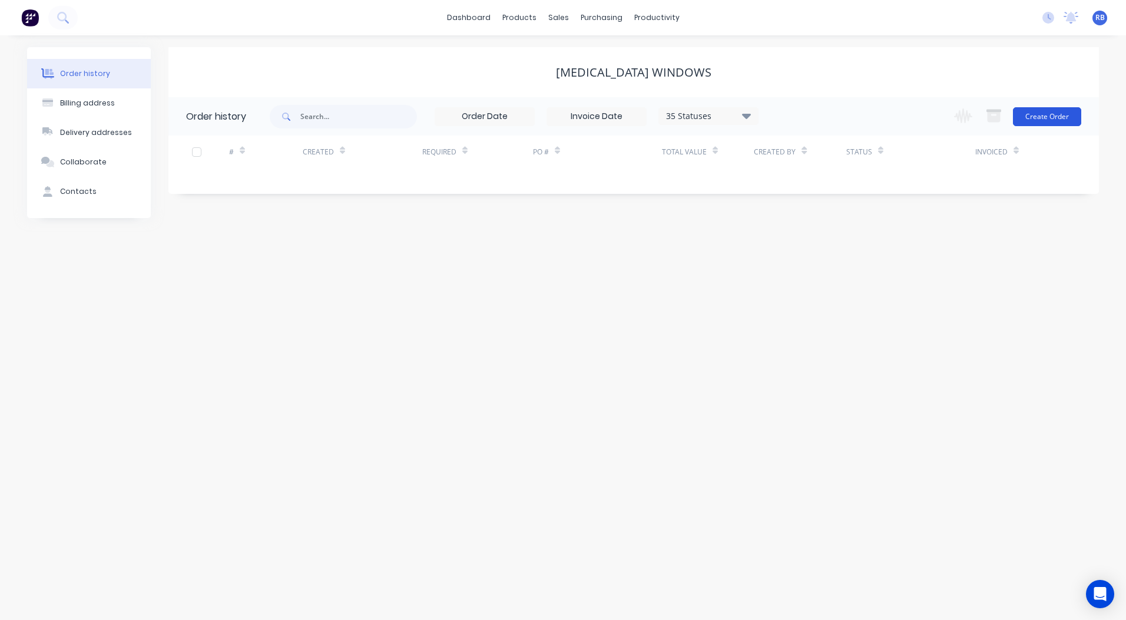
click at [1038, 114] on button "Create Order" at bounding box center [1047, 116] width 68 height 19
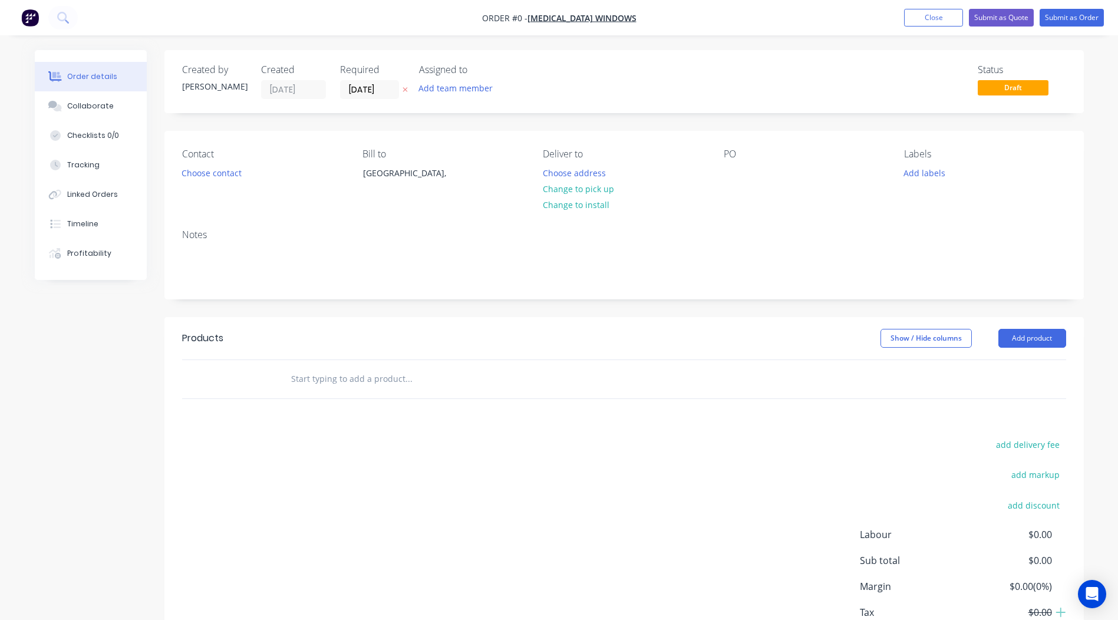
click at [224, 160] on div "Contact Choose contact" at bounding box center [262, 175] width 161 height 54
click at [222, 171] on button "Choose contact" at bounding box center [211, 172] width 72 height 16
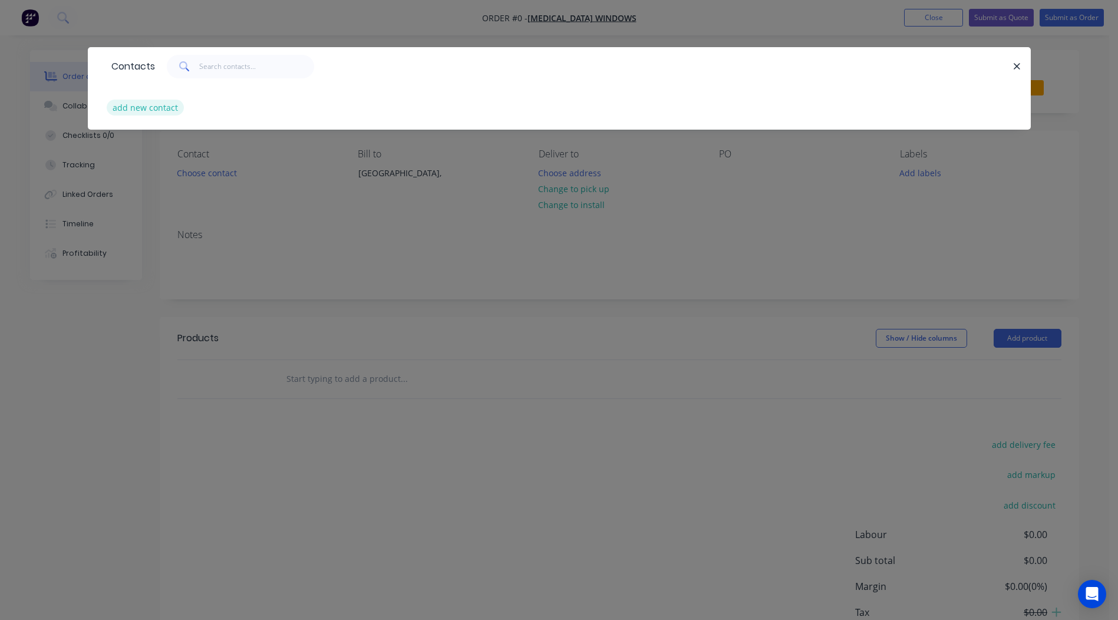
click at [141, 107] on button "add new contact" at bounding box center [146, 108] width 78 height 16
select select "AU"
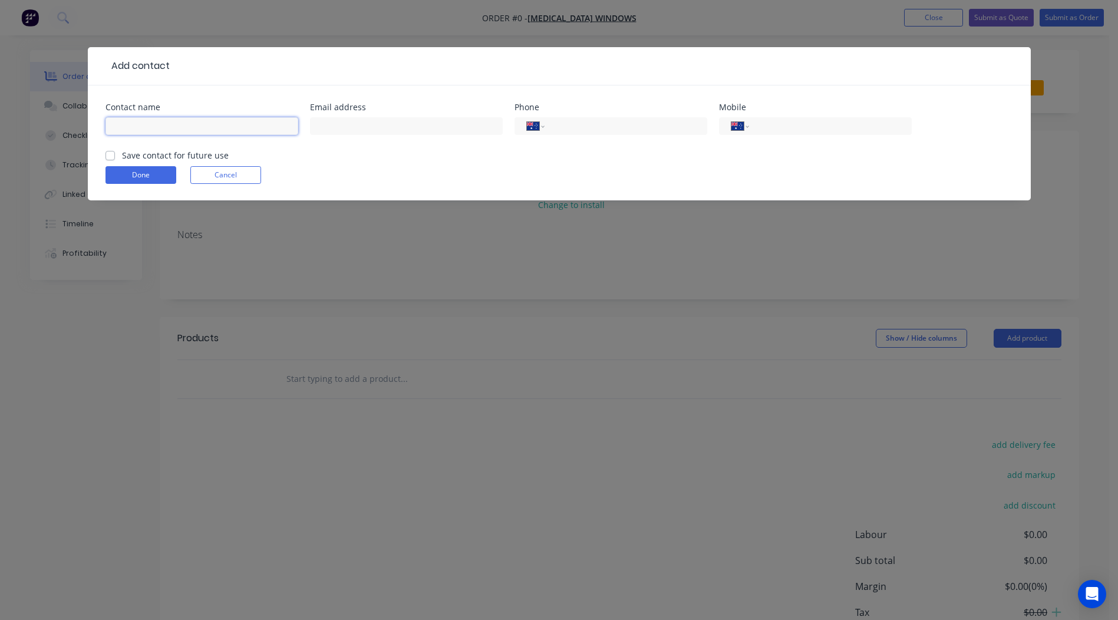
click at [171, 128] on input "text" at bounding box center [201, 126] width 193 height 18
type input "[PERSON_NAME]"
click at [321, 126] on input "text" at bounding box center [406, 126] width 193 height 18
type input "[EMAIL_ADDRESS][DOMAIN_NAME]"
click at [617, 124] on input "tel" at bounding box center [623, 127] width 141 height 14
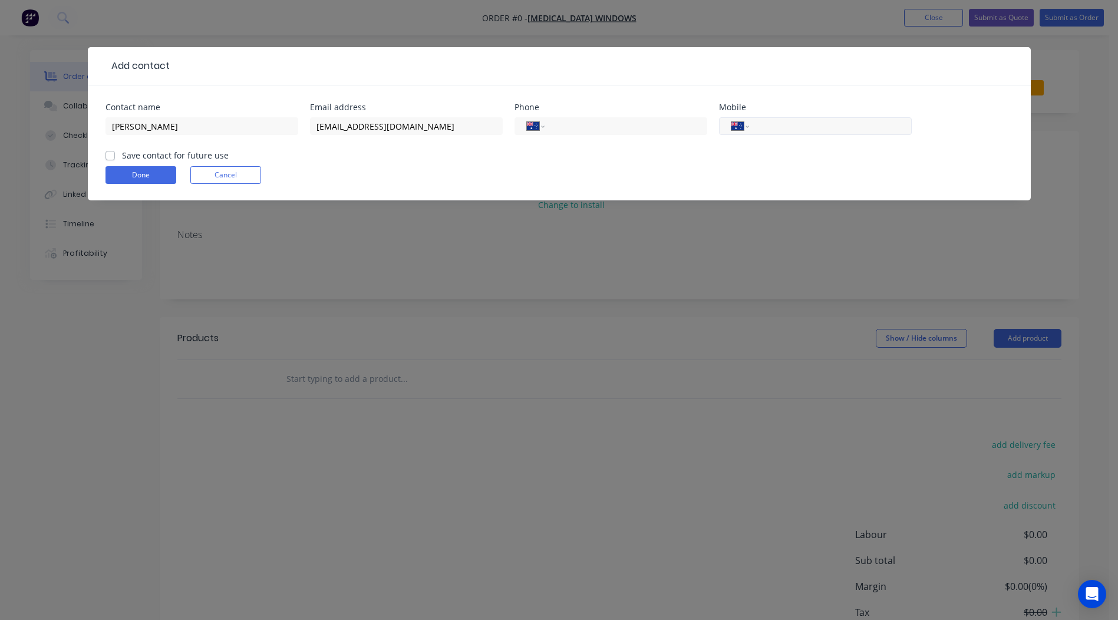
click at [789, 120] on input "tel" at bounding box center [827, 127] width 141 height 14
click at [660, 130] on input "tel" at bounding box center [623, 127] width 141 height 14
click at [818, 130] on input "tel" at bounding box center [827, 127] width 141 height 14
click at [115, 122] on input "[PERSON_NAME]" at bounding box center [201, 126] width 193 height 18
type input "[PERSON_NAME]"
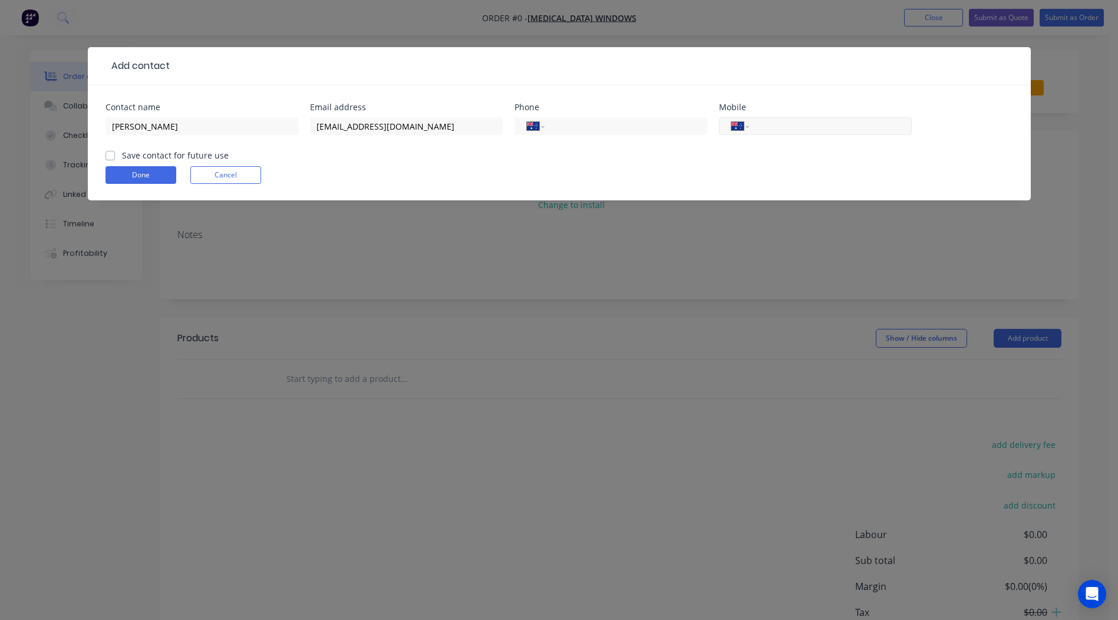
click at [785, 124] on input "tel" at bounding box center [827, 127] width 141 height 14
click at [122, 152] on label "Save contact for future use" at bounding box center [175, 155] width 107 height 12
click at [114, 152] on input "Save contact for future use" at bounding box center [109, 154] width 9 height 11
checkbox input "true"
click at [778, 124] on input "tel" at bounding box center [827, 127] width 141 height 14
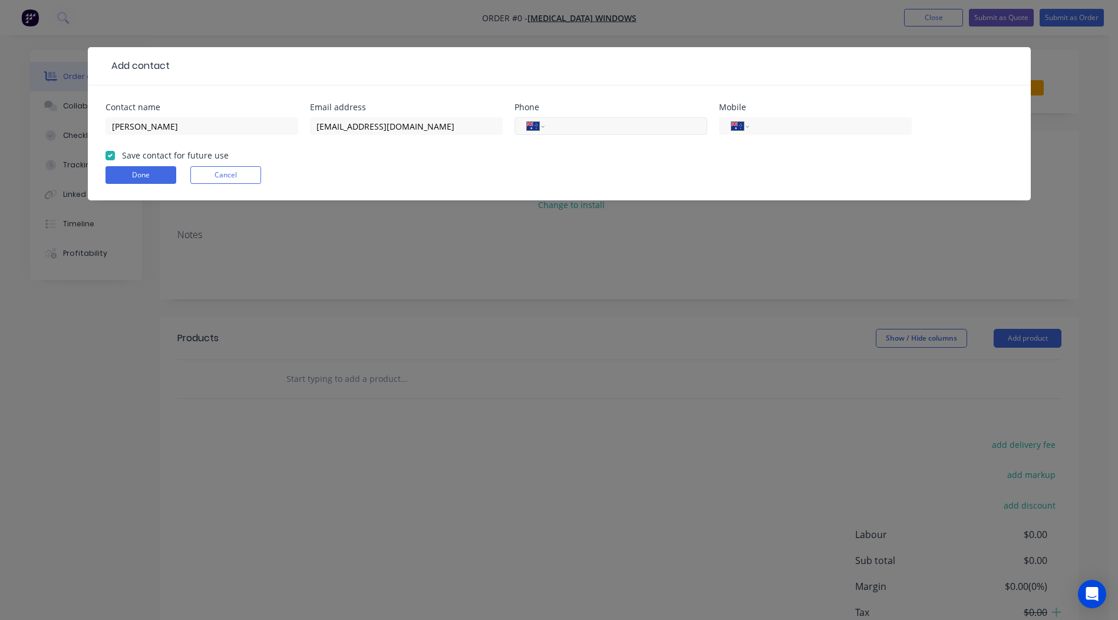
click at [573, 127] on input "tel" at bounding box center [623, 127] width 141 height 14
click at [772, 128] on input "tel" at bounding box center [827, 127] width 141 height 14
type input "0431 590 845"
click at [153, 173] on button "Done" at bounding box center [140, 175] width 71 height 18
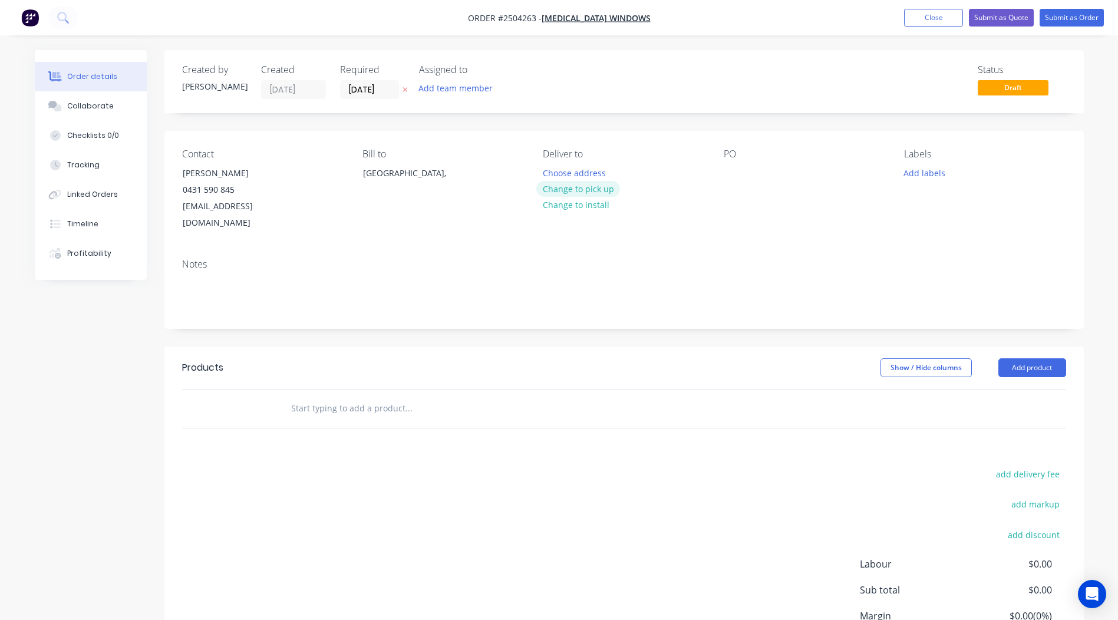
click at [599, 185] on button "Change to pick up" at bounding box center [578, 189] width 84 height 16
click at [744, 166] on div "PO" at bounding box center [803, 189] width 161 height 83
click at [738, 167] on div at bounding box center [732, 172] width 19 height 17
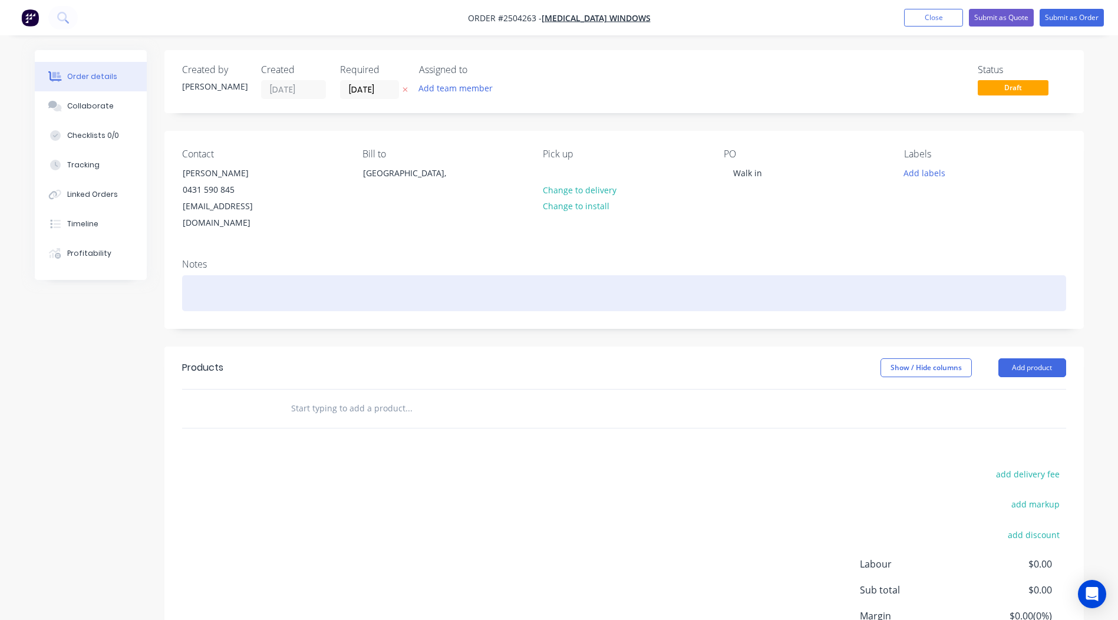
click at [243, 277] on div at bounding box center [624, 293] width 884 height 36
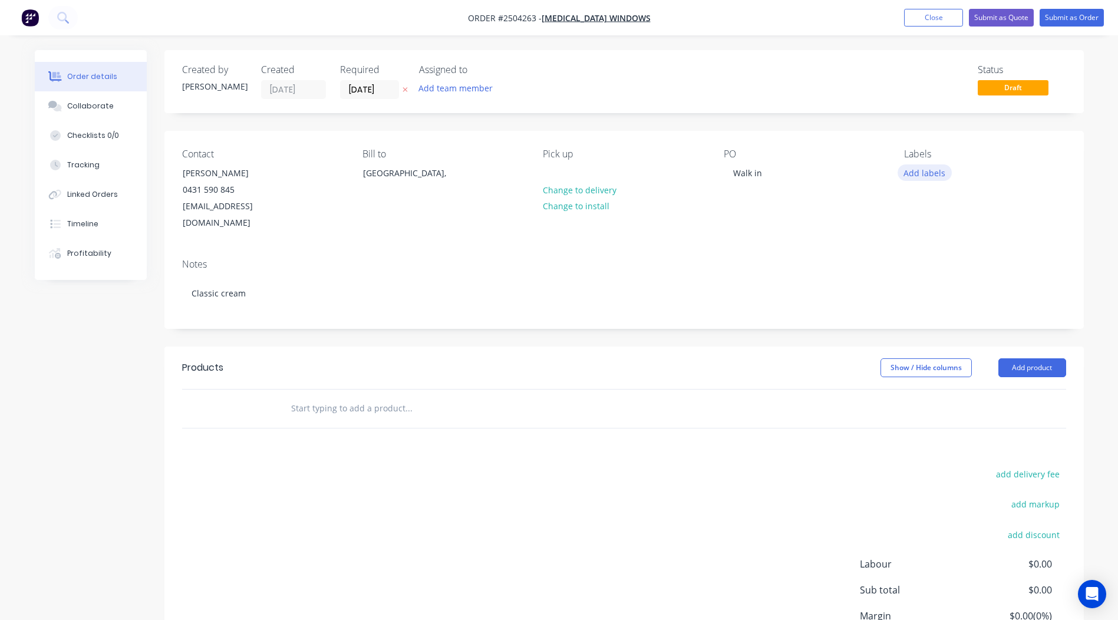
click at [924, 164] on button "Add labels" at bounding box center [924, 172] width 54 height 16
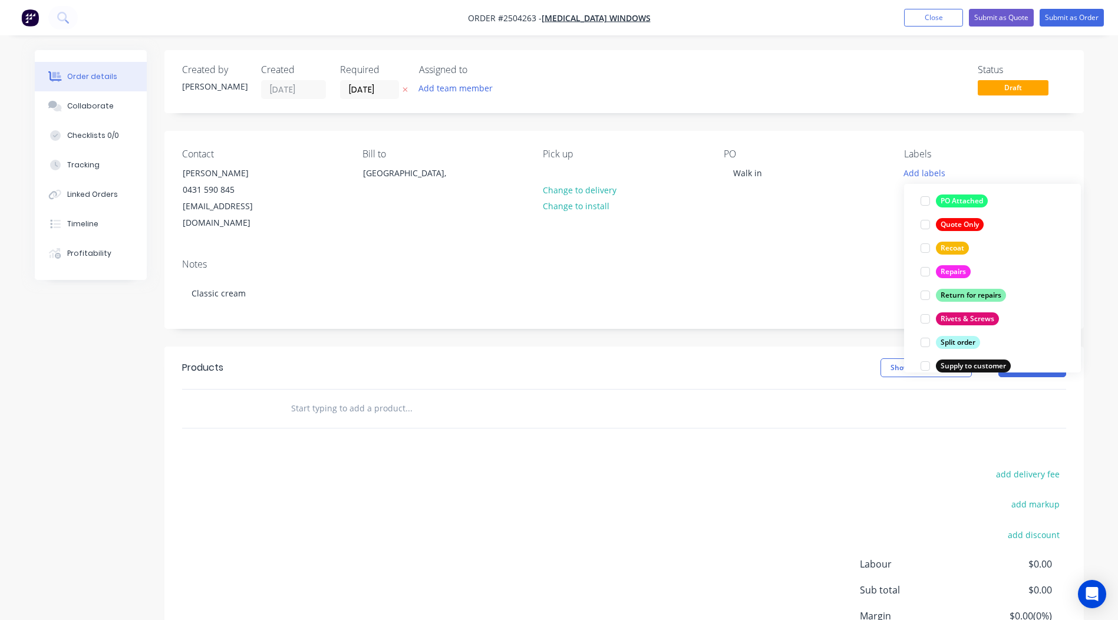
scroll to position [884, 0]
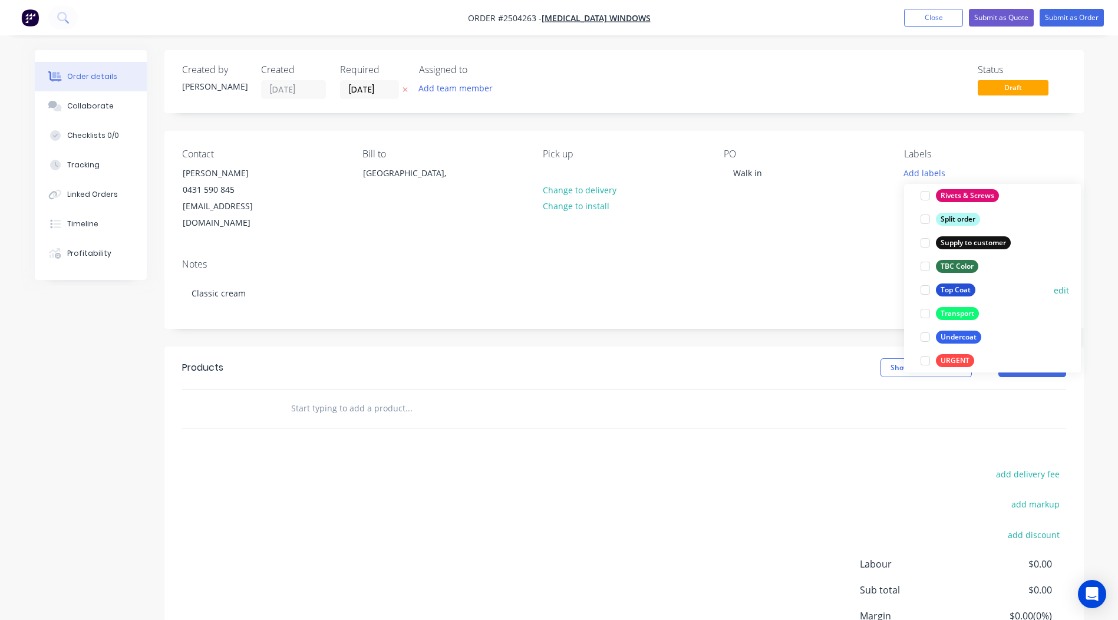
click at [963, 290] on div "Top Coat" at bounding box center [955, 289] width 39 height 13
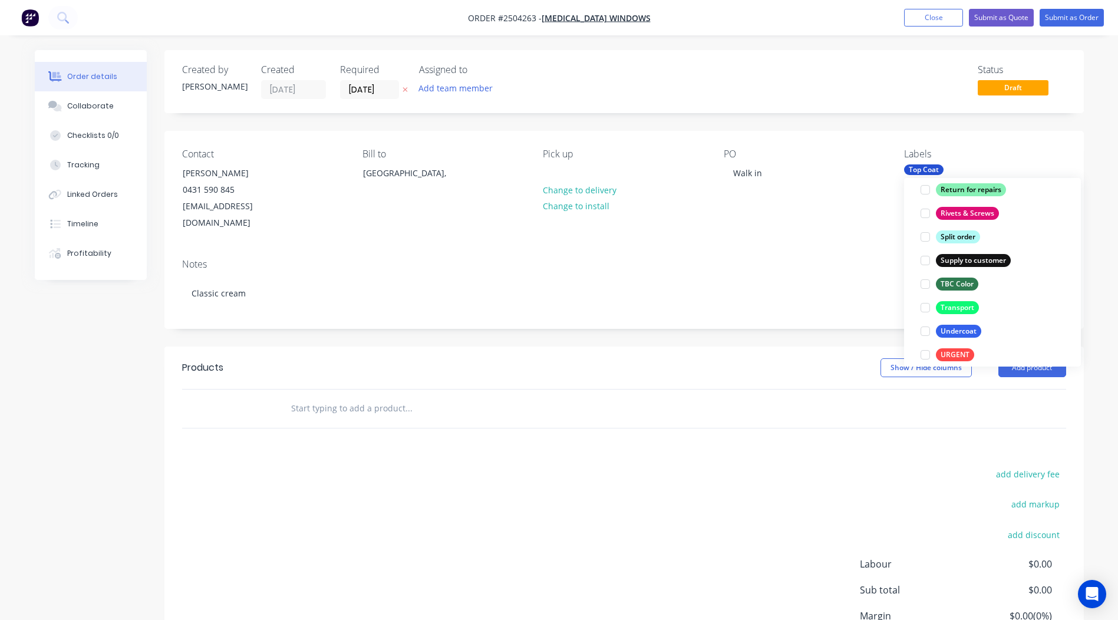
scroll to position [0, 0]
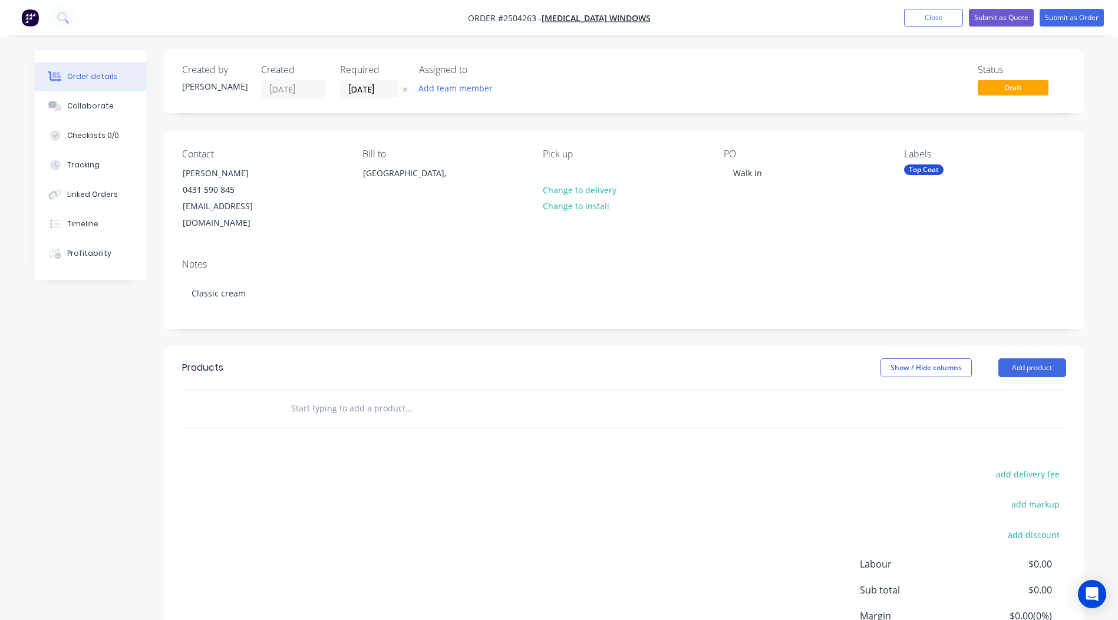
click at [393, 319] on div "Created by [PERSON_NAME] Created [DATE] Required [DATE] Assigned to Add team me…" at bounding box center [623, 380] width 919 height 661
click at [1030, 358] on button "Add product" at bounding box center [1032, 367] width 68 height 19
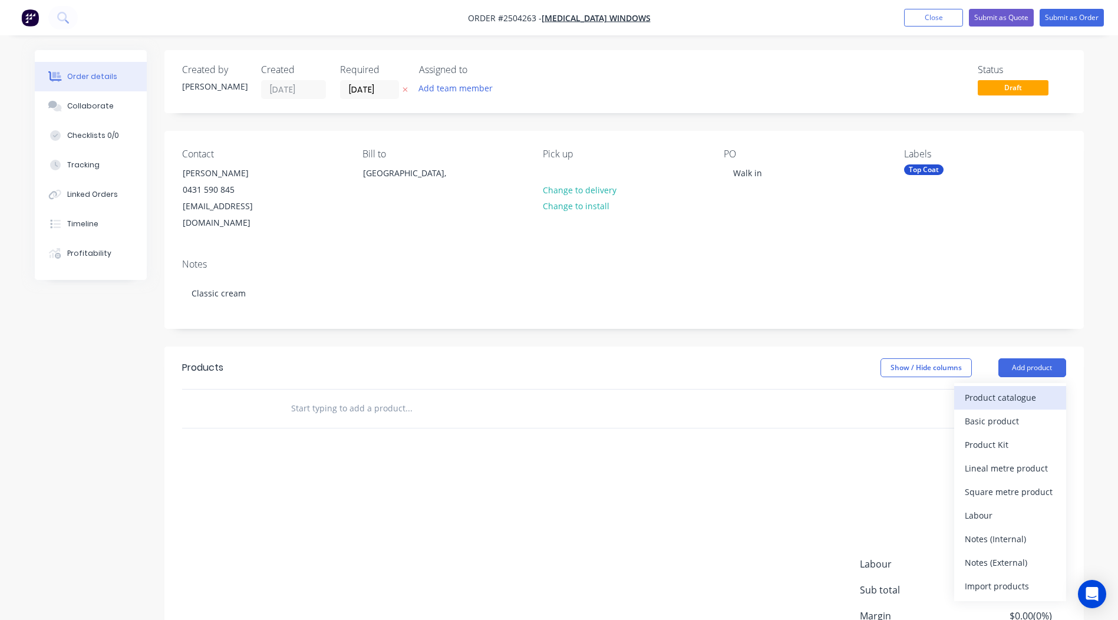
click at [1012, 389] on div "Product catalogue" at bounding box center [1009, 397] width 91 height 17
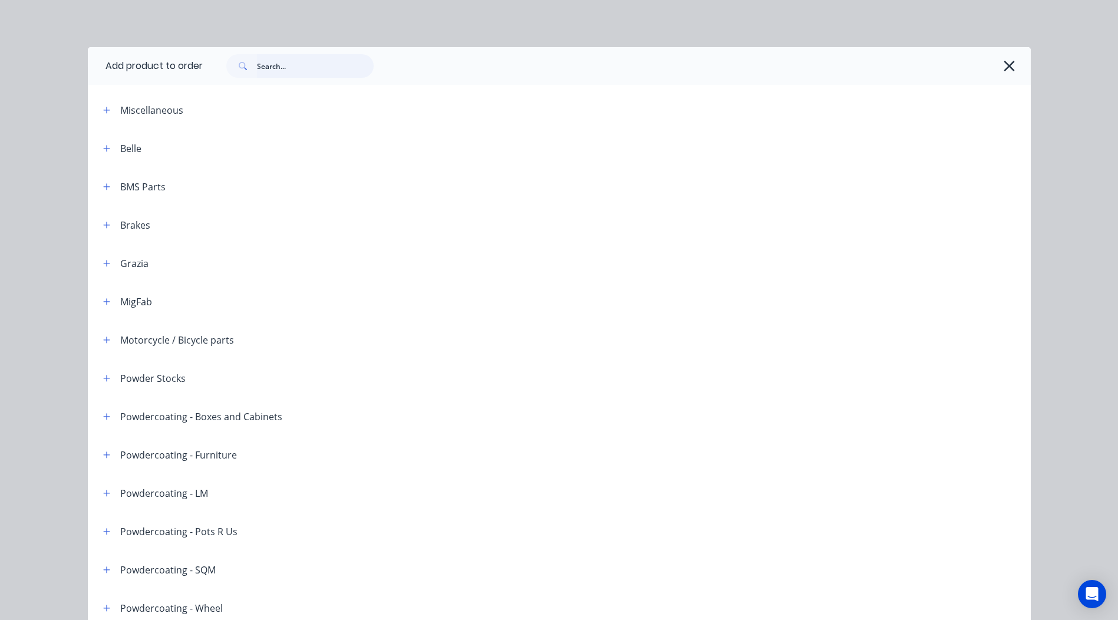
click at [269, 64] on input "text" at bounding box center [315, 66] width 117 height 24
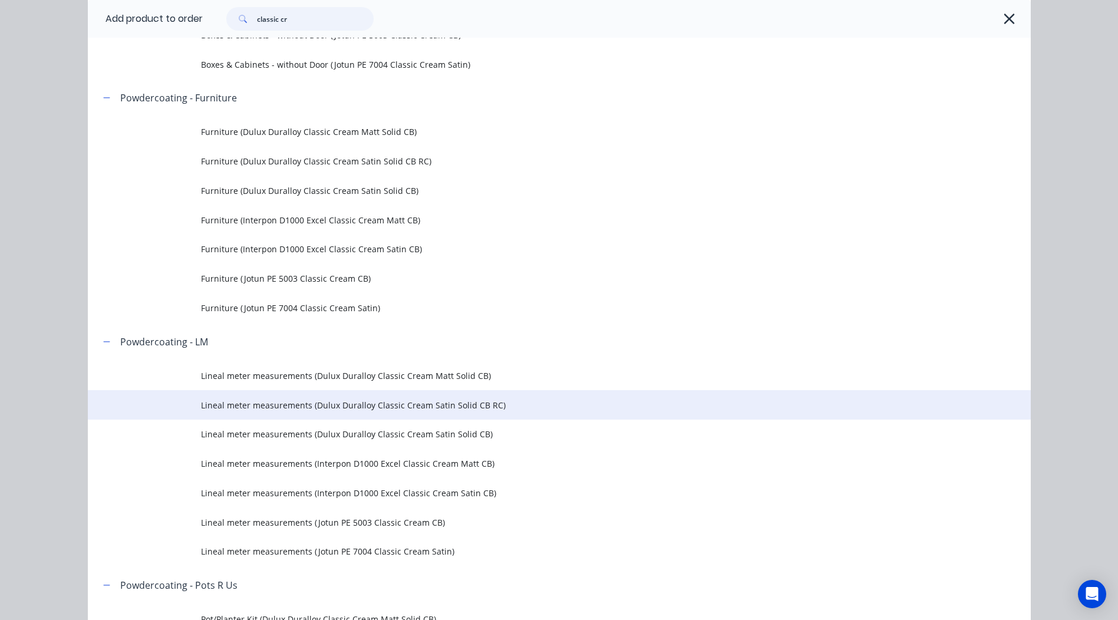
scroll to position [530, 0]
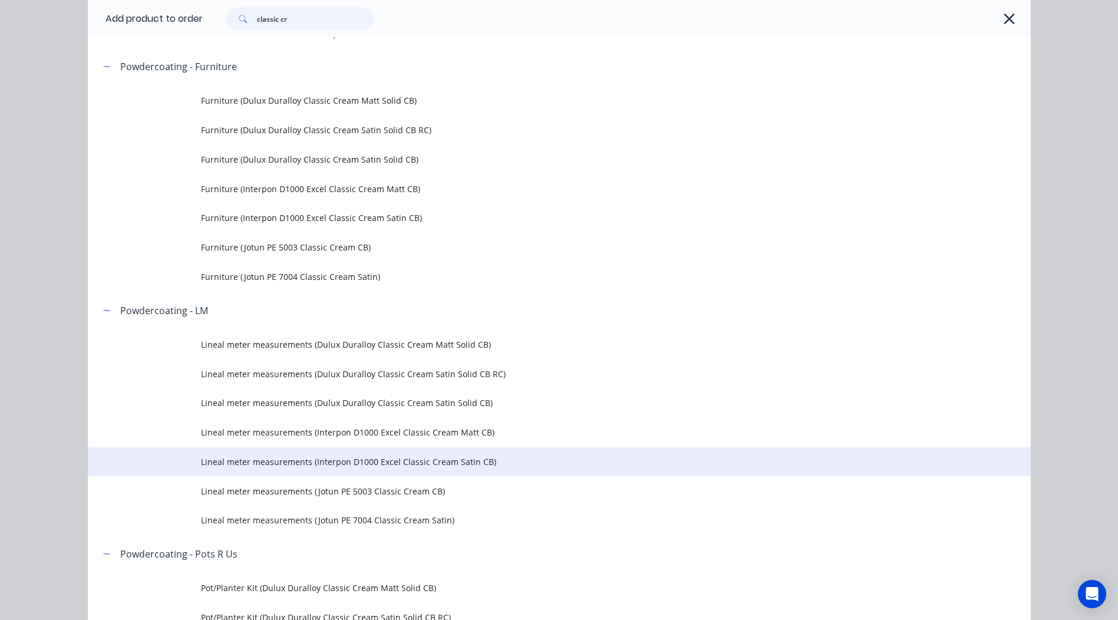
type input "classic cr"
click at [460, 461] on span "Lineal meter measurements (Interpon D1000 Excel Classic Cream Satin CB)" at bounding box center [532, 461] width 663 height 12
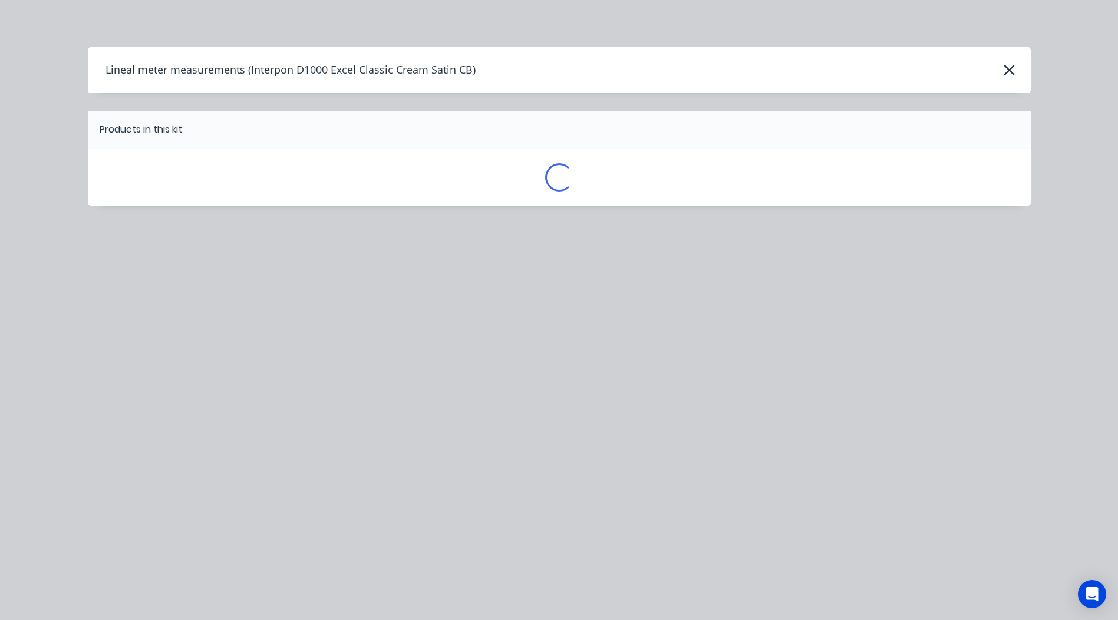
scroll to position [0, 0]
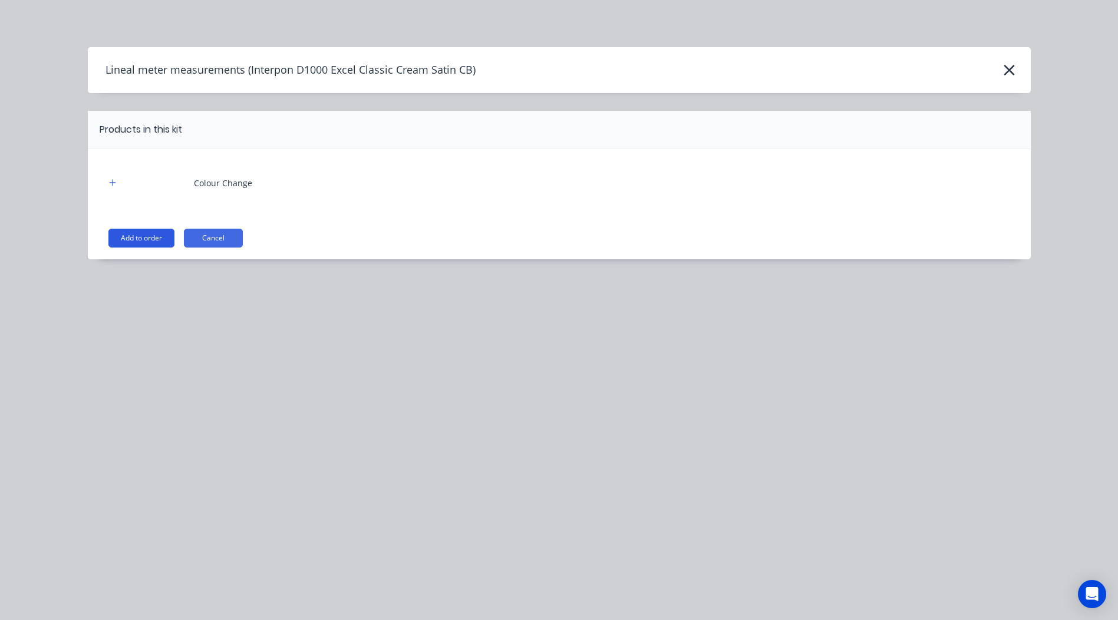
click at [147, 232] on button "Add to order" at bounding box center [141, 238] width 66 height 19
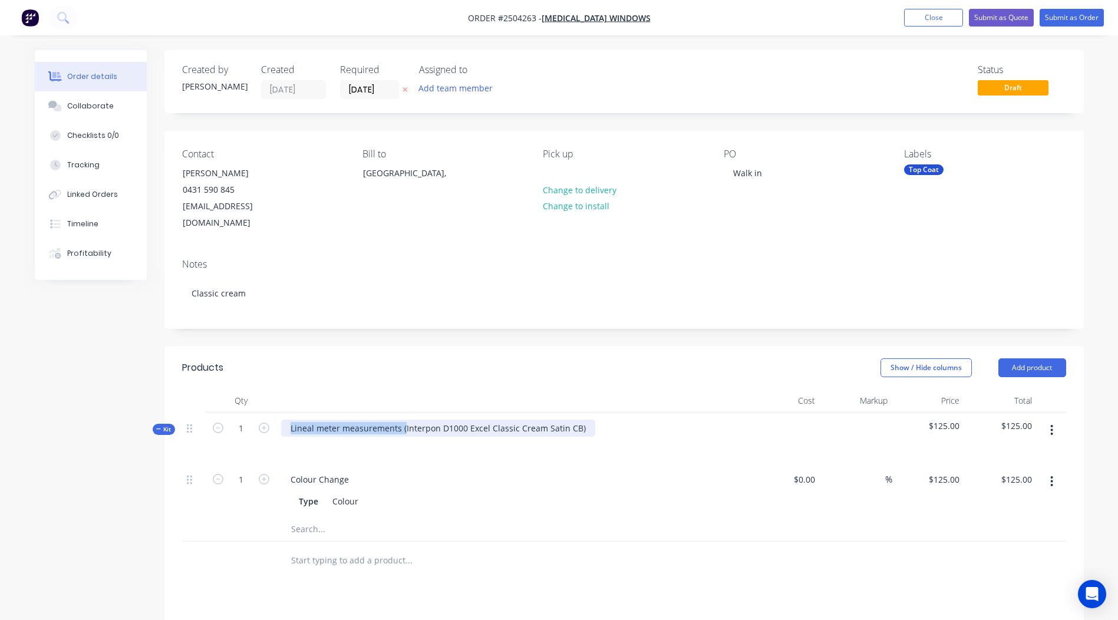
drag, startPoint x: 403, startPoint y: 409, endPoint x: 0, endPoint y: 468, distance: 407.3
click at [0, 467] on html "Order #2504263 - [MEDICAL_DATA] Windows Add product Close Submit as Quote Submi…" at bounding box center [559, 440] width 1118 height 880
click at [465, 419] on div "Interpon D1000 Excel Classic Cream Satin CB)" at bounding box center [380, 427] width 198 height 17
click at [749, 311] on div "Notes Classic cream" at bounding box center [623, 288] width 919 height 79
click at [1049, 419] on button "button" at bounding box center [1052, 429] width 28 height 21
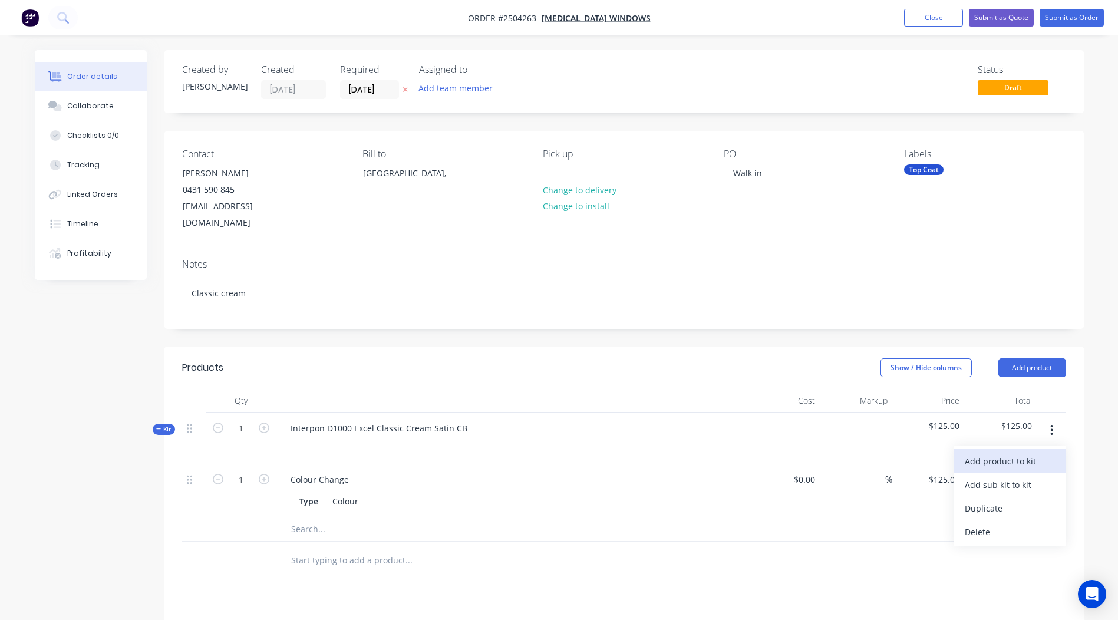
click at [1022, 452] on div "Add product to kit" at bounding box center [1009, 460] width 91 height 17
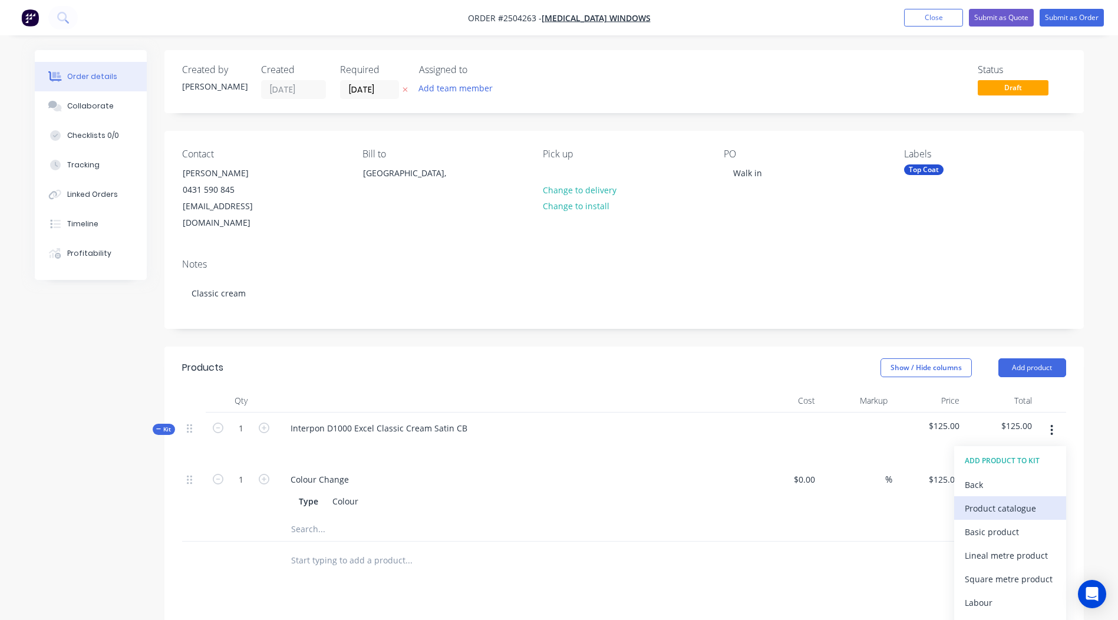
click at [1006, 500] on div "Product catalogue" at bounding box center [1009, 508] width 91 height 17
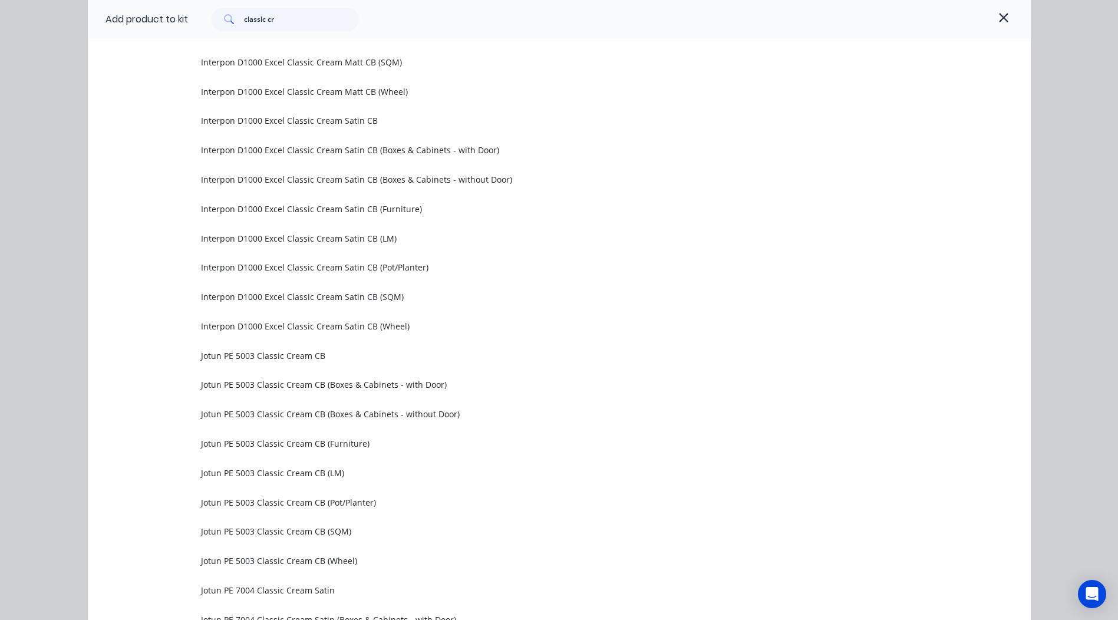
scroll to position [1237, 0]
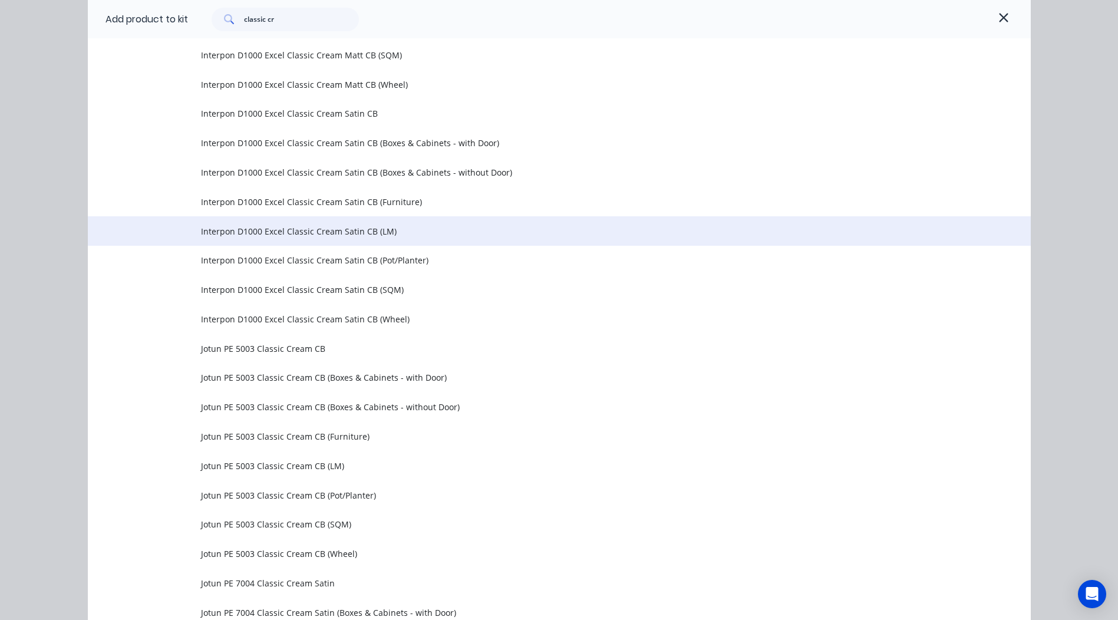
click at [356, 232] on span "Interpon D1000 Excel Classic Cream Satin CB (LM)" at bounding box center [532, 231] width 663 height 12
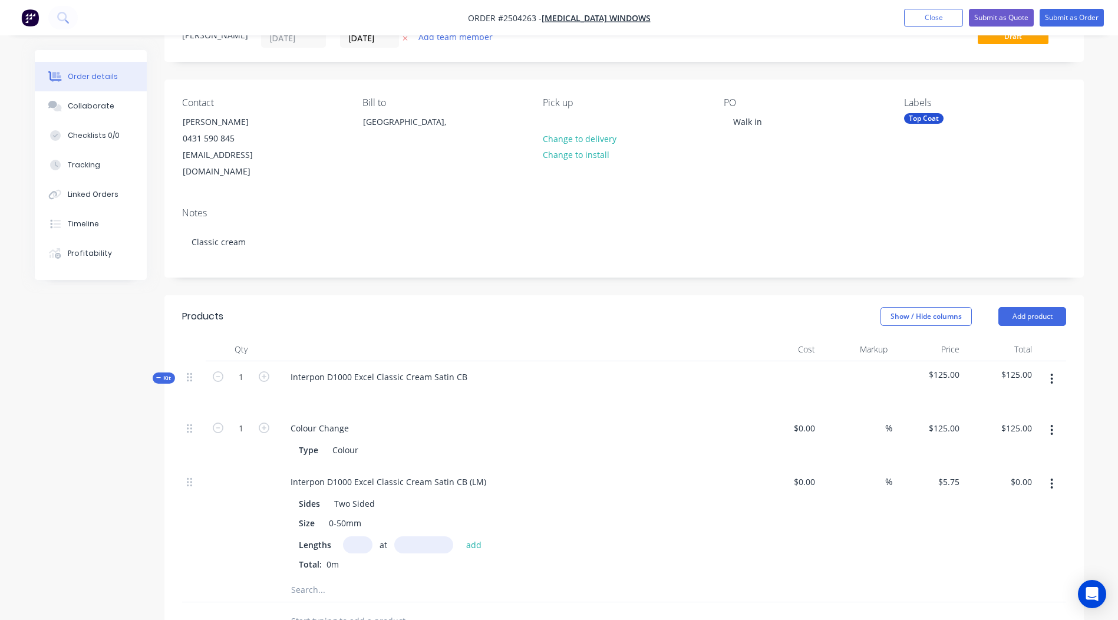
scroll to position [118, 0]
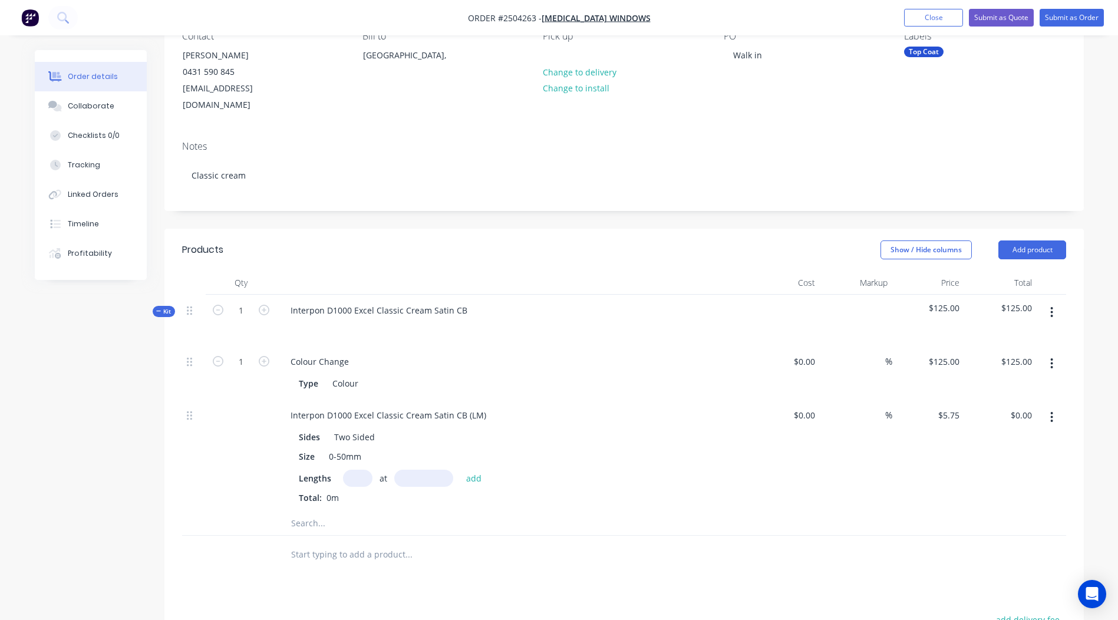
click at [352, 470] on input "text" at bounding box center [357, 478] width 29 height 17
type input "1"
click at [445, 470] on input "text" at bounding box center [423, 478] width 59 height 17
type input "1800"
click at [460, 470] on button "add" at bounding box center [474, 478] width 28 height 16
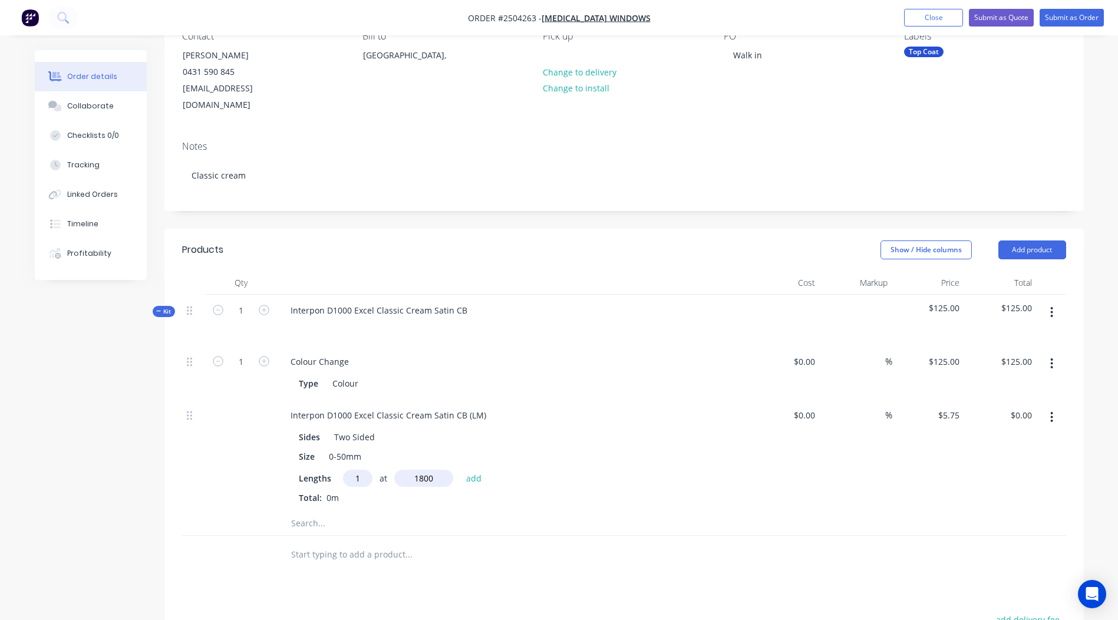
type input "$10.35"
type input "1"
click at [422, 470] on input "text" at bounding box center [423, 478] width 59 height 17
type input "3200"
click at [460, 470] on button "add" at bounding box center [474, 478] width 28 height 16
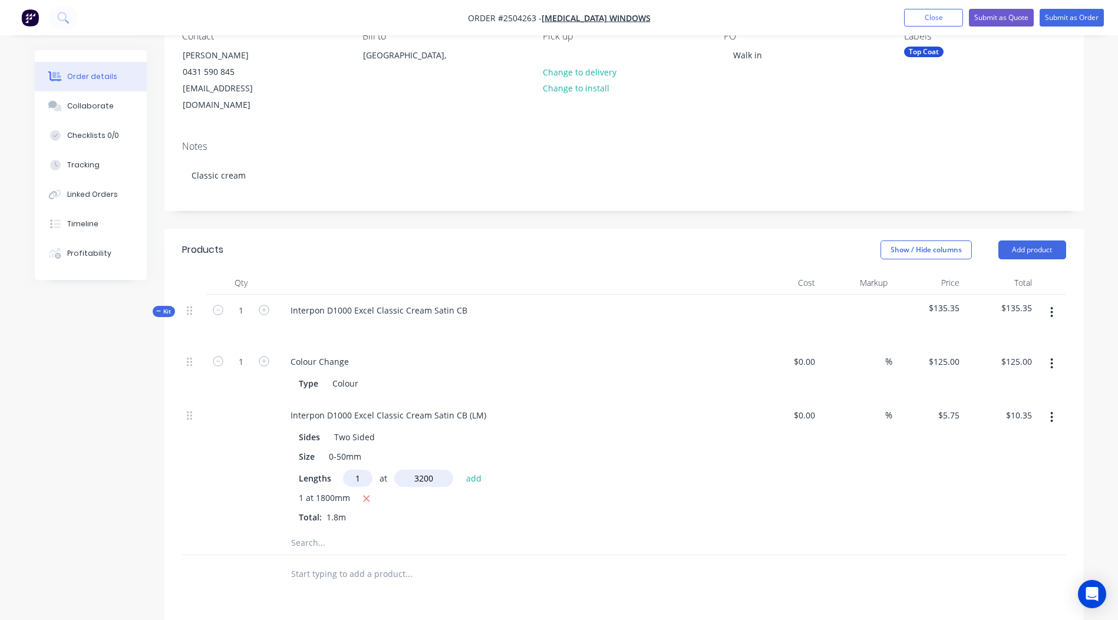
type input "$28.75"
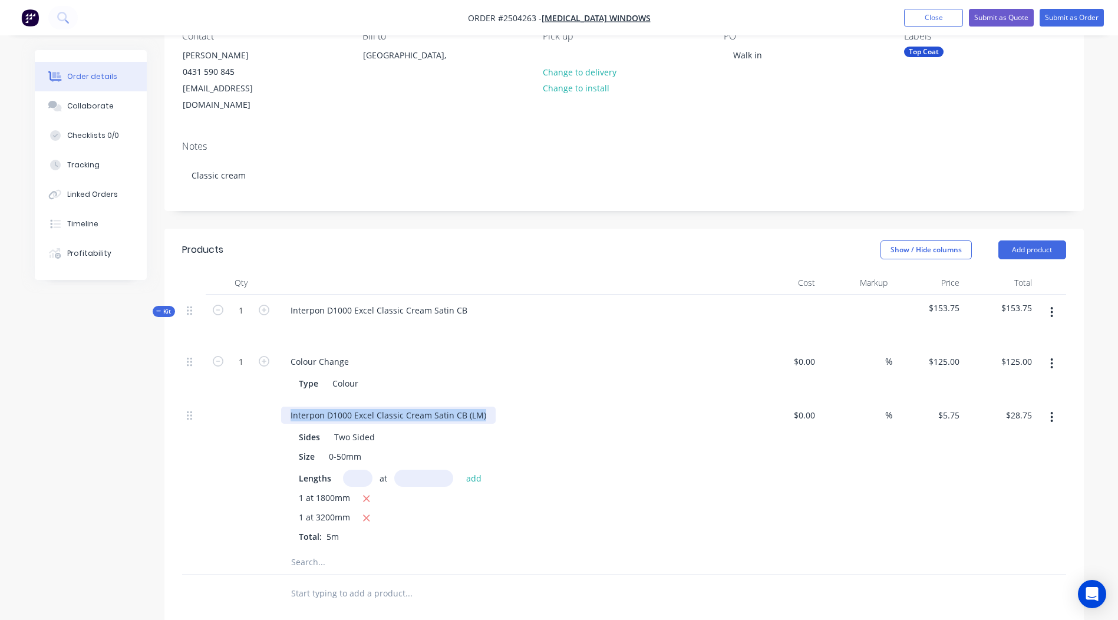
drag, startPoint x: 488, startPoint y: 398, endPoint x: 0, endPoint y: 451, distance: 491.2
click at [0, 448] on html "Order #2504263 - [MEDICAL_DATA] Windows Add product Close Submit as Quote Submi…" at bounding box center [559, 397] width 1118 height 1031
click at [1000, 476] on div "$28.75 $28.75" at bounding box center [1000, 474] width 72 height 151
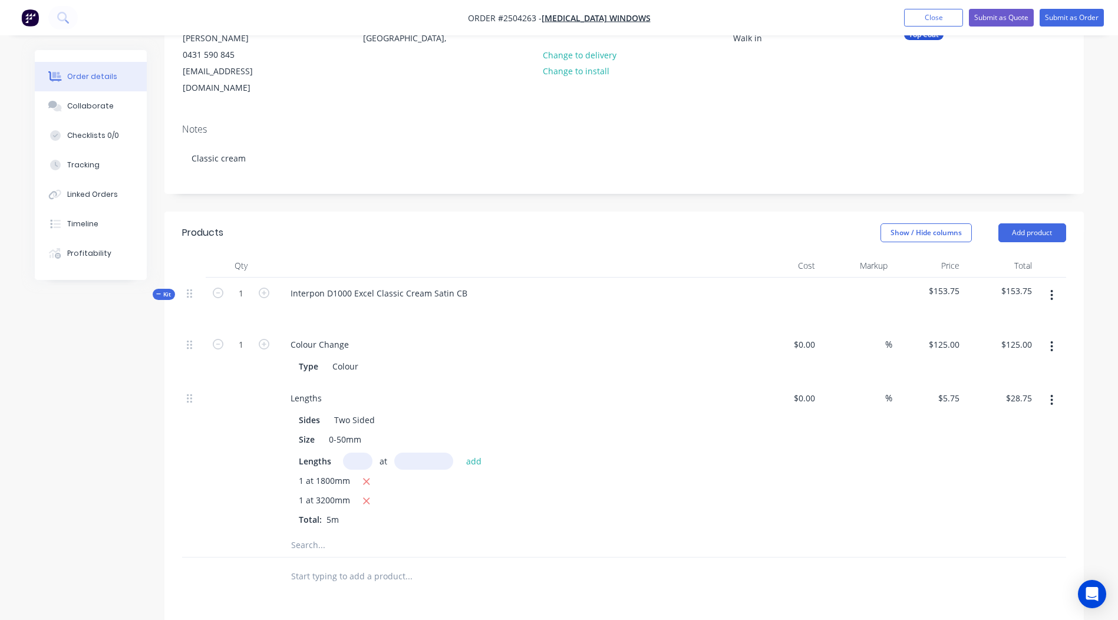
scroll to position [0, 0]
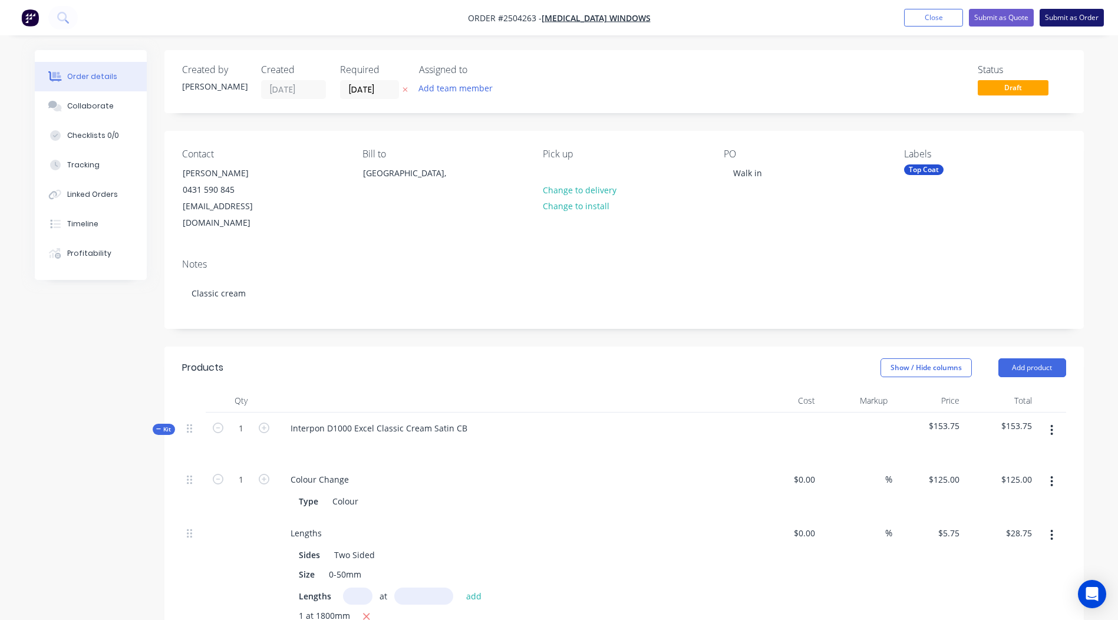
click at [1081, 19] on button "Submit as Order" at bounding box center [1071, 18] width 64 height 18
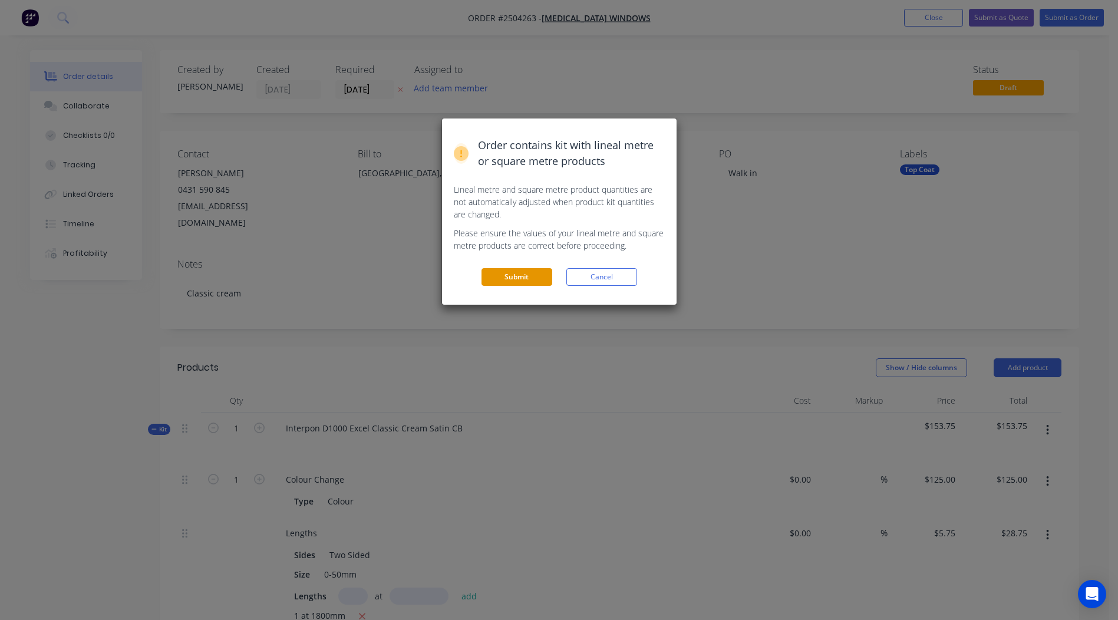
click at [526, 276] on button "Submit" at bounding box center [516, 277] width 71 height 18
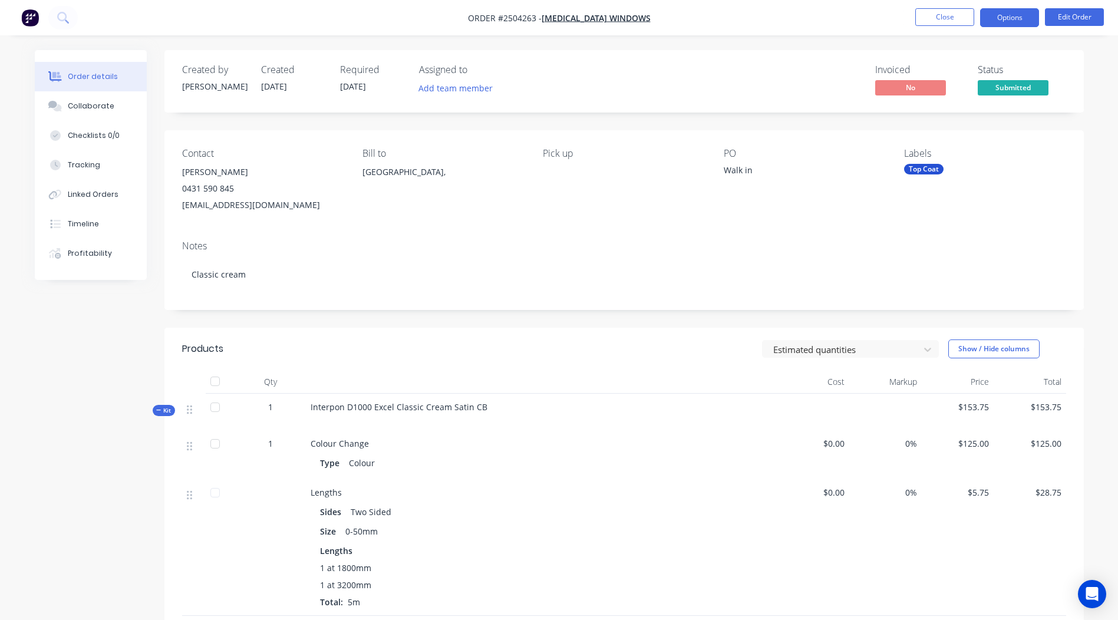
click at [1025, 11] on button "Options" at bounding box center [1009, 17] width 59 height 19
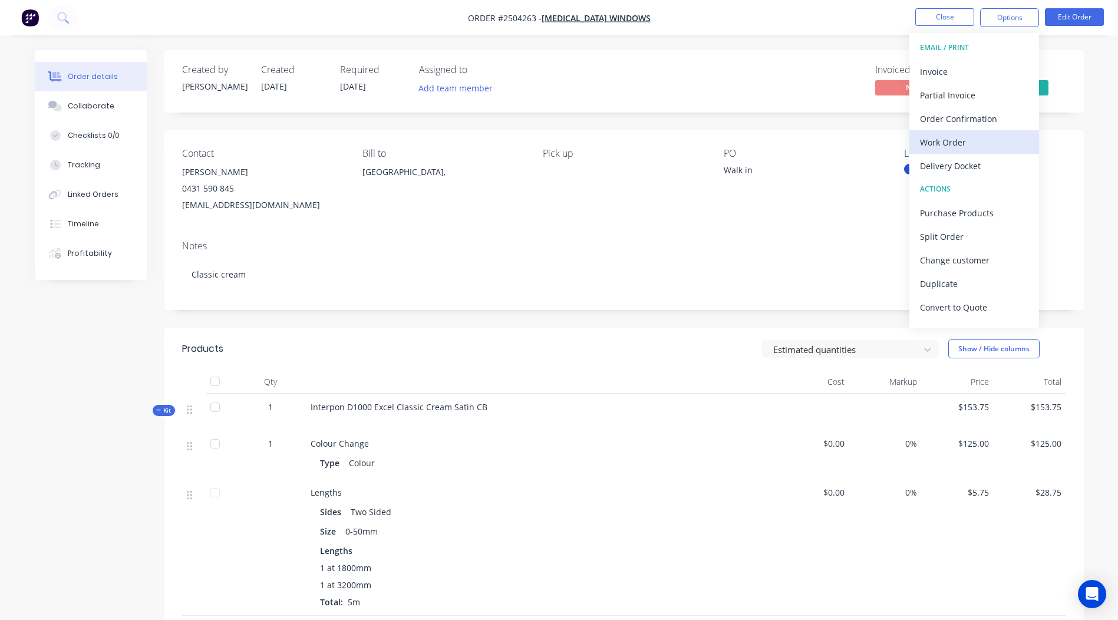
click at [964, 149] on div "Work Order" at bounding box center [974, 142] width 108 height 17
click at [979, 113] on div "Without pricing" at bounding box center [974, 118] width 108 height 17
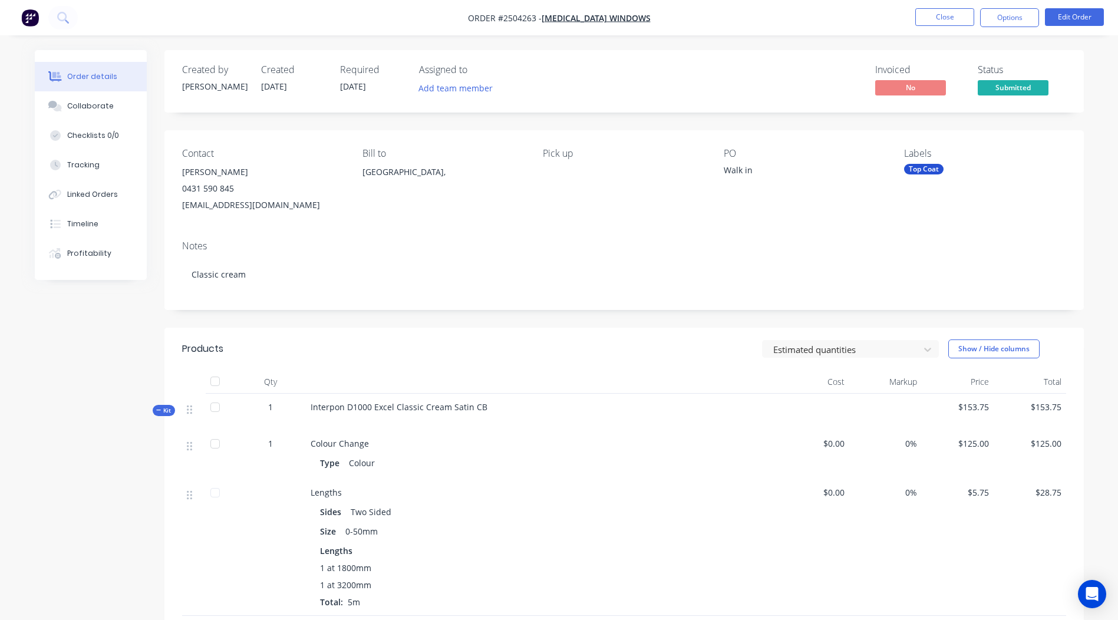
click at [705, 128] on div "Created by [PERSON_NAME] Created [DATE] Required [DATE] Assigned to Add team me…" at bounding box center [623, 429] width 919 height 758
click at [954, 24] on button "Close" at bounding box center [944, 17] width 59 height 18
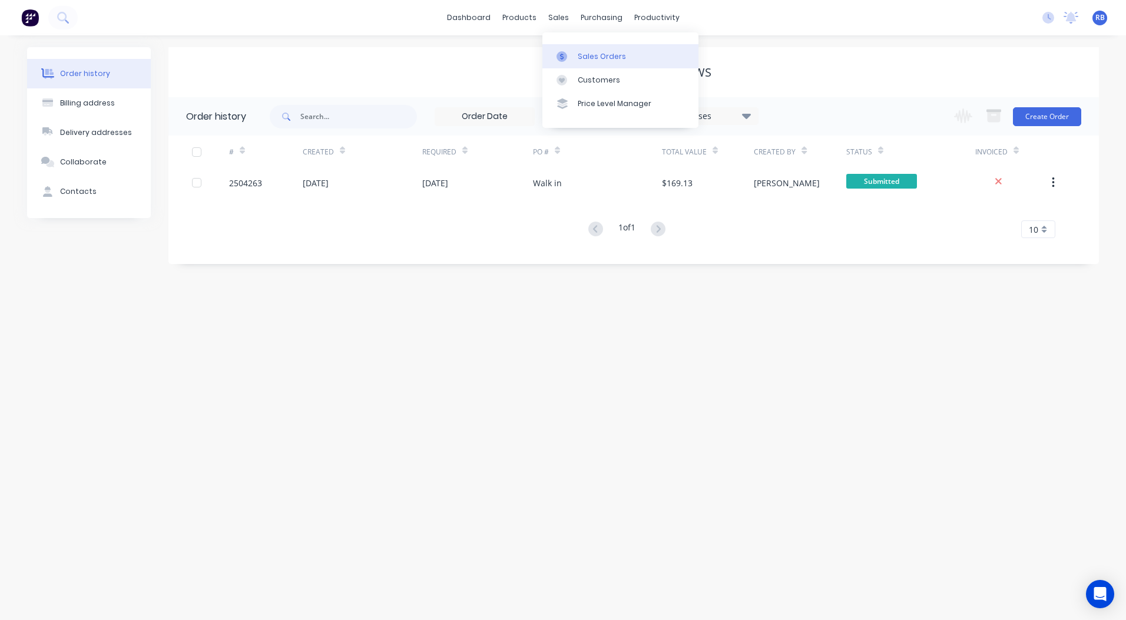
click at [593, 52] on div "Sales Orders" at bounding box center [602, 56] width 48 height 11
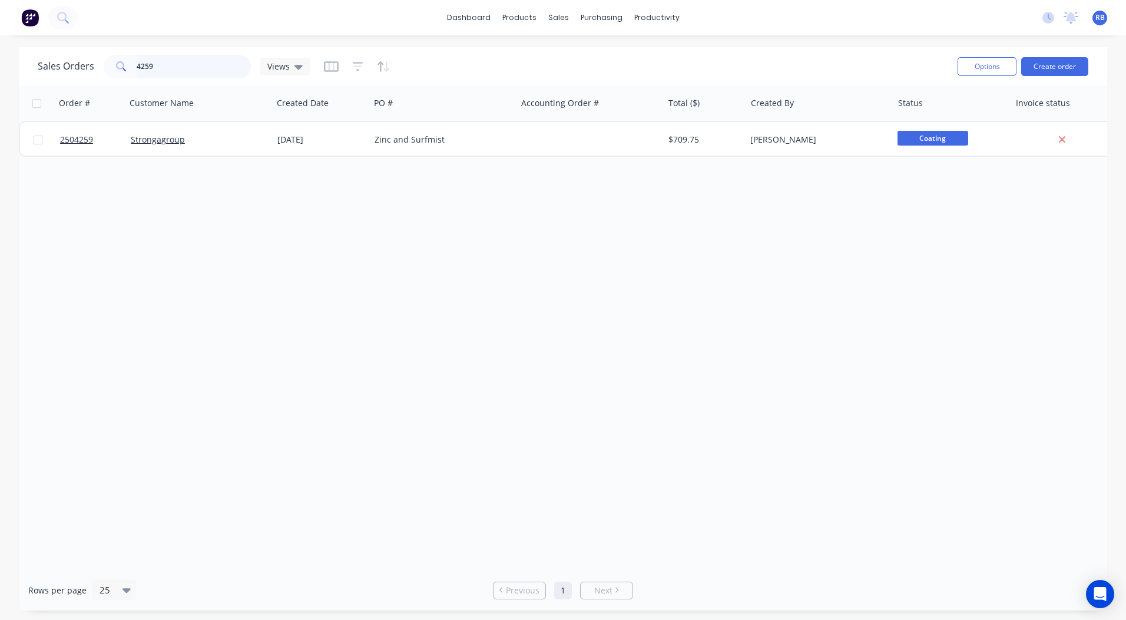
drag, startPoint x: 207, startPoint y: 68, endPoint x: 0, endPoint y: 71, distance: 207.4
click at [0, 91] on html "dashboard products sales purchasing productivity dashboard products Product Cat…" at bounding box center [563, 310] width 1126 height 620
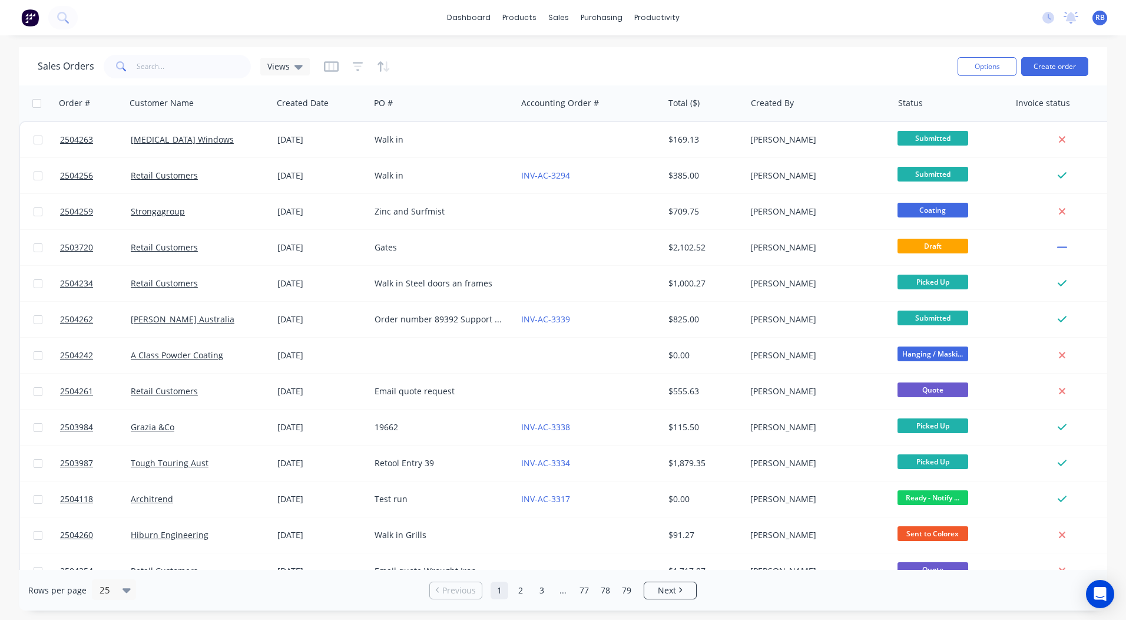
click at [442, 61] on div "Sales Orders Views" at bounding box center [493, 66] width 911 height 29
click at [168, 67] on input "text" at bounding box center [194, 67] width 115 height 24
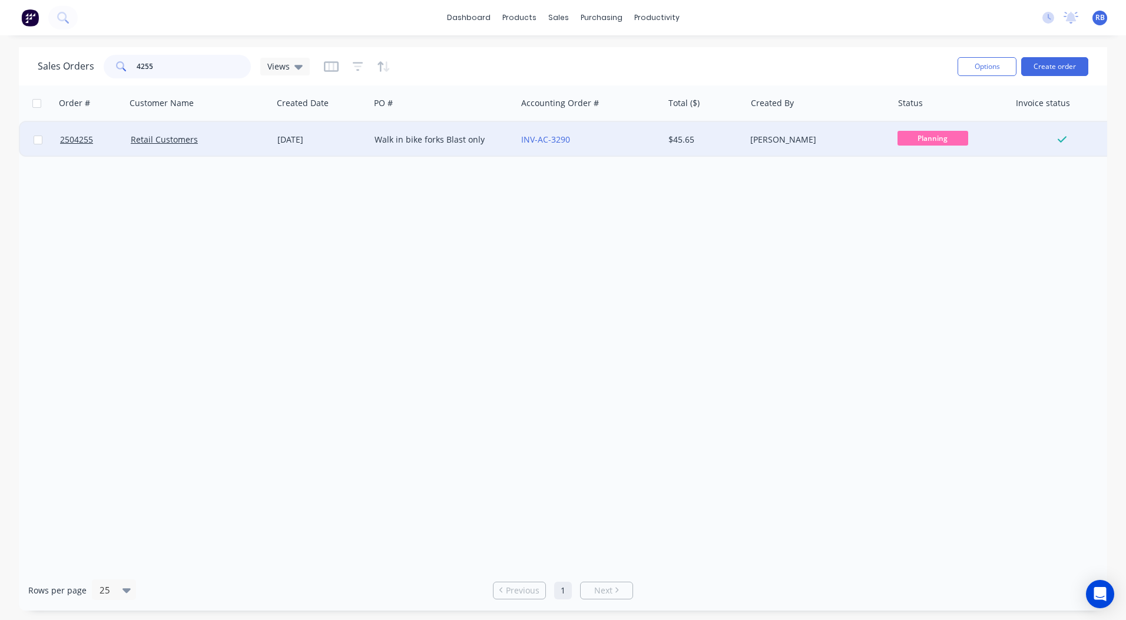
type input "4255"
click at [295, 139] on div "[DATE]" at bounding box center [321, 140] width 88 height 12
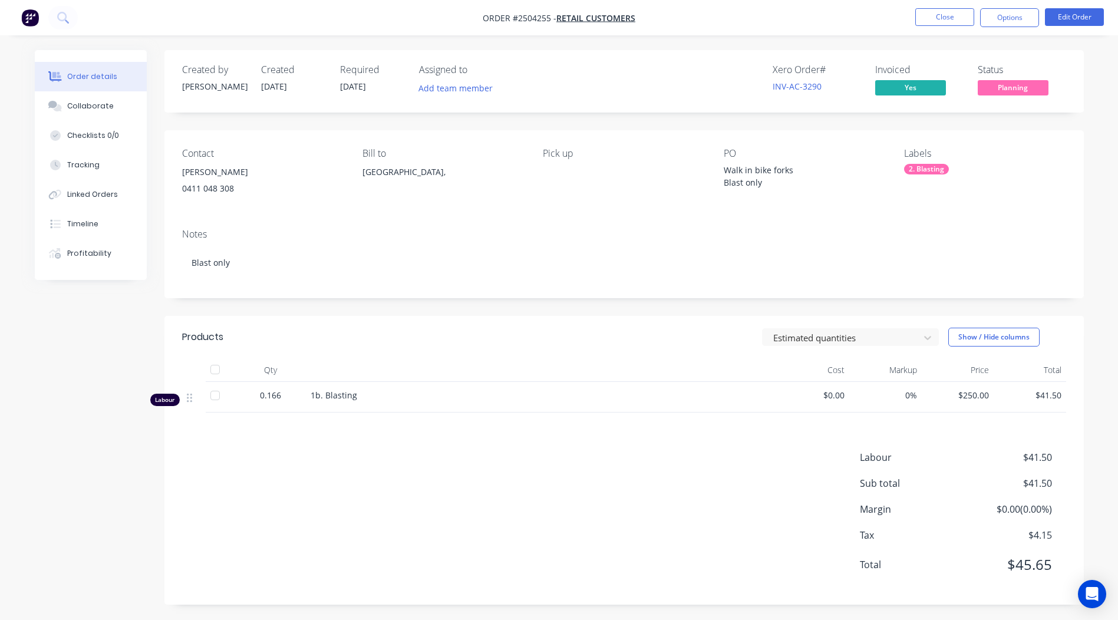
click at [1023, 85] on span "Planning" at bounding box center [1012, 87] width 71 height 15
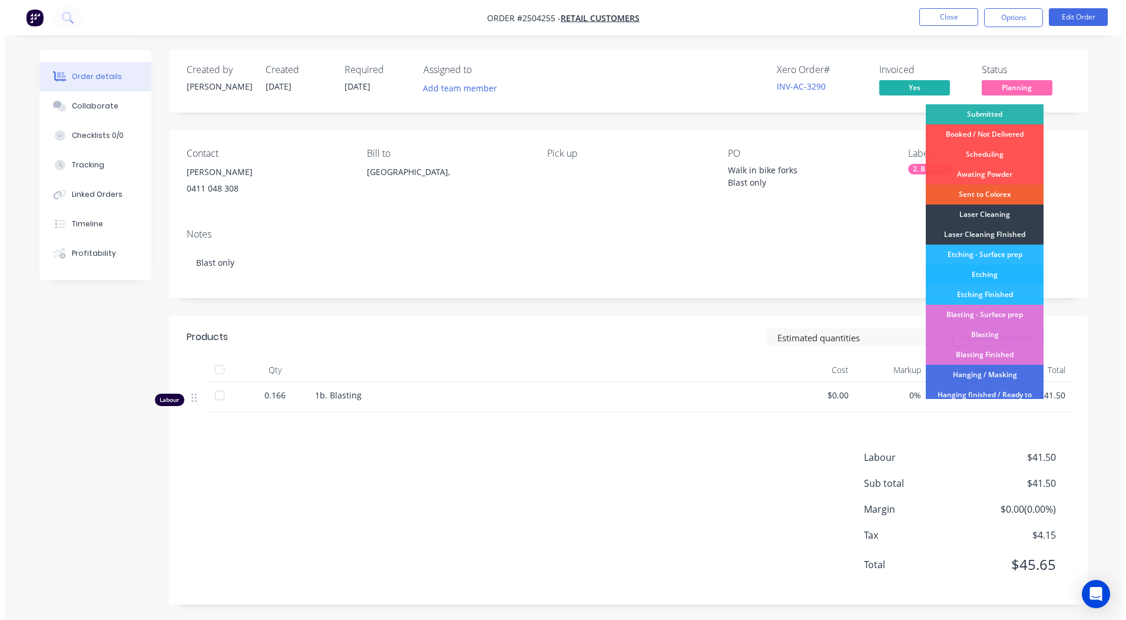
scroll to position [292, 0]
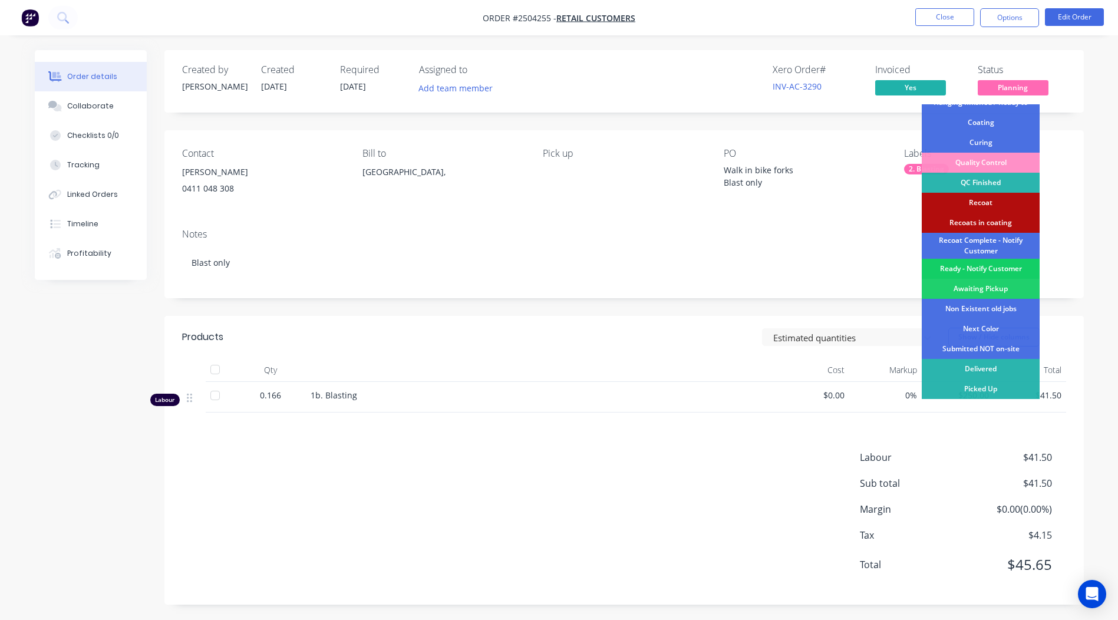
click at [988, 266] on div "Ready - Notify Customer" at bounding box center [980, 269] width 118 height 20
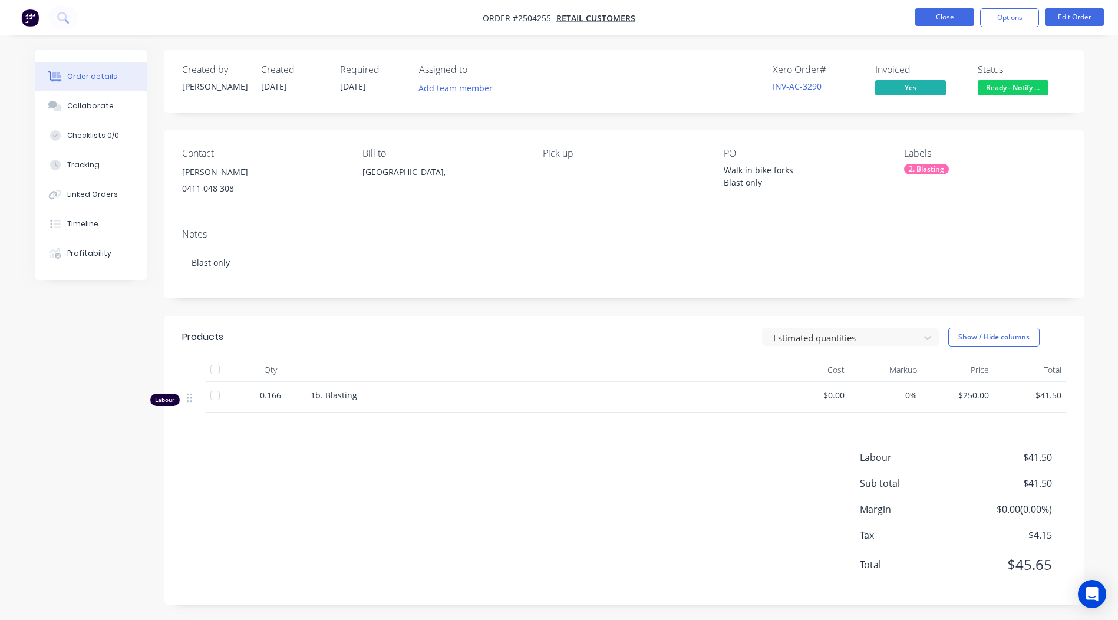
click at [954, 16] on button "Close" at bounding box center [944, 17] width 59 height 18
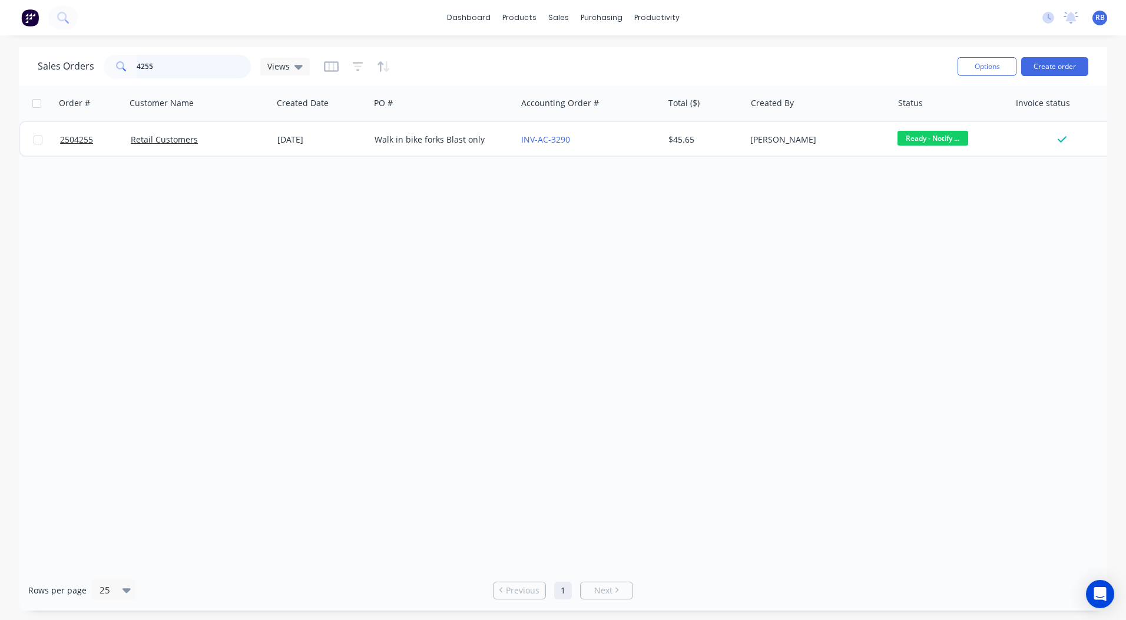
click at [100, 78] on div "Sales Orders 4255 Views" at bounding box center [174, 67] width 272 height 24
